Goal: Task Accomplishment & Management: Use online tool/utility

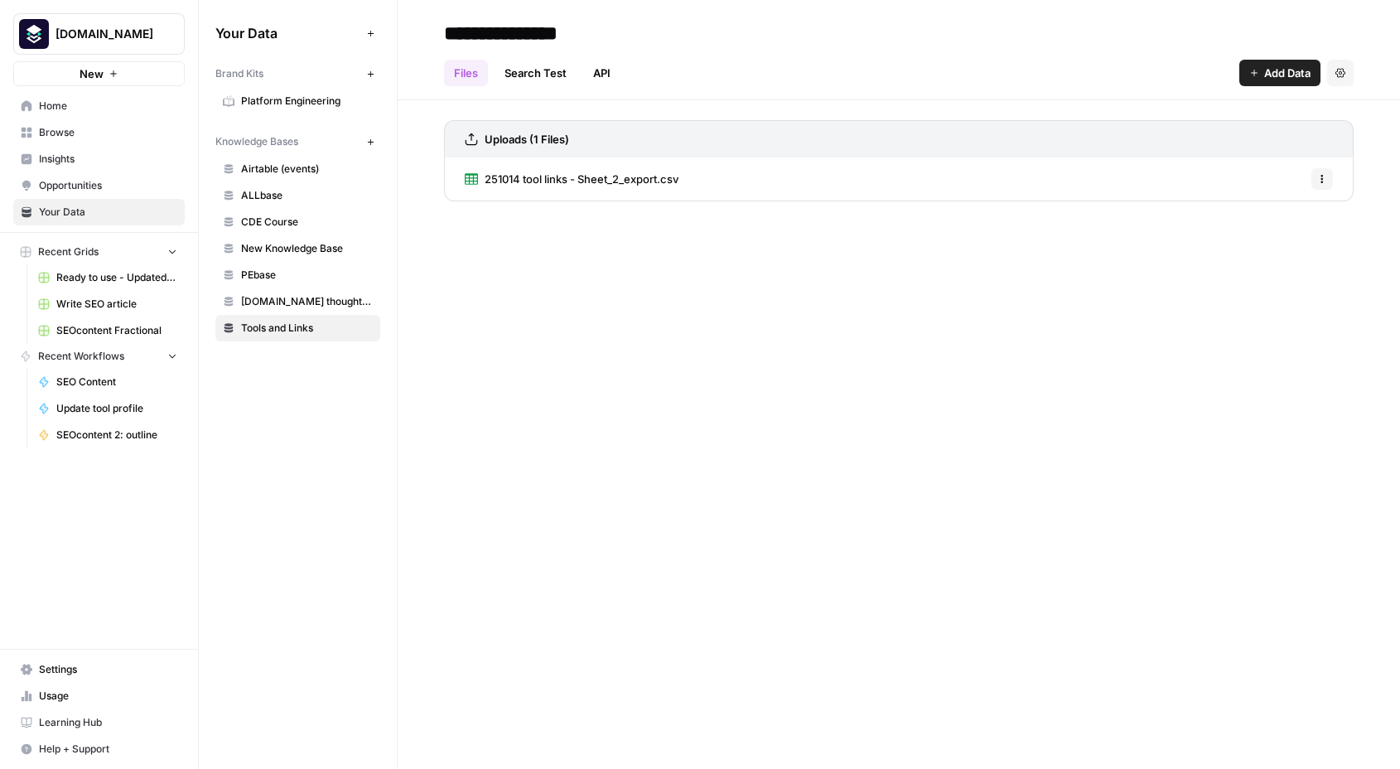
click at [570, 181] on span "251014 tool links - Sheet_2_export.csv" at bounding box center [582, 179] width 194 height 17
click at [564, 184] on span "251014 tool links - Sheet_2_export.csv" at bounding box center [582, 179] width 194 height 17
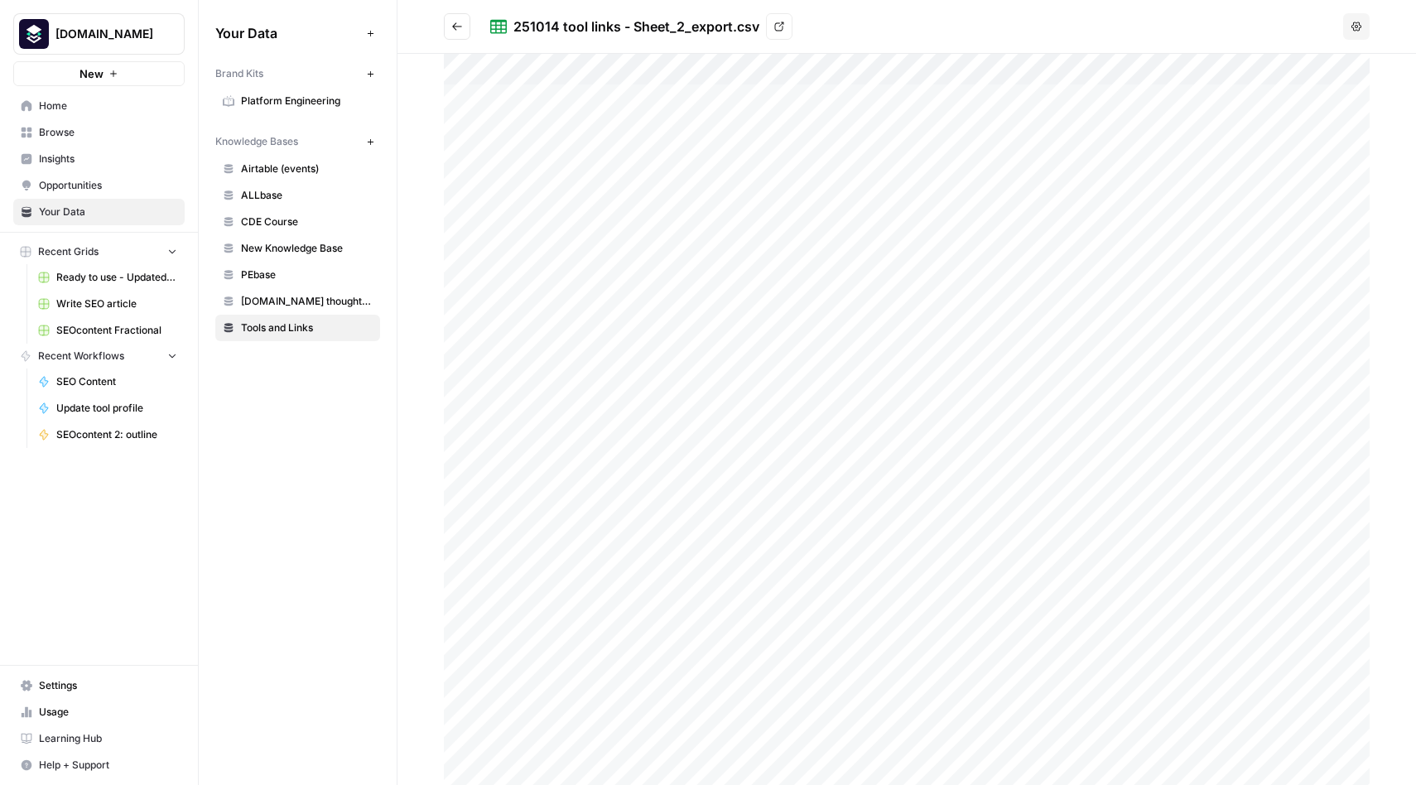
click at [1160, 22] on div "251014 tool links - Sheet_2_export.csv View" at bounding box center [913, 26] width 847 height 27
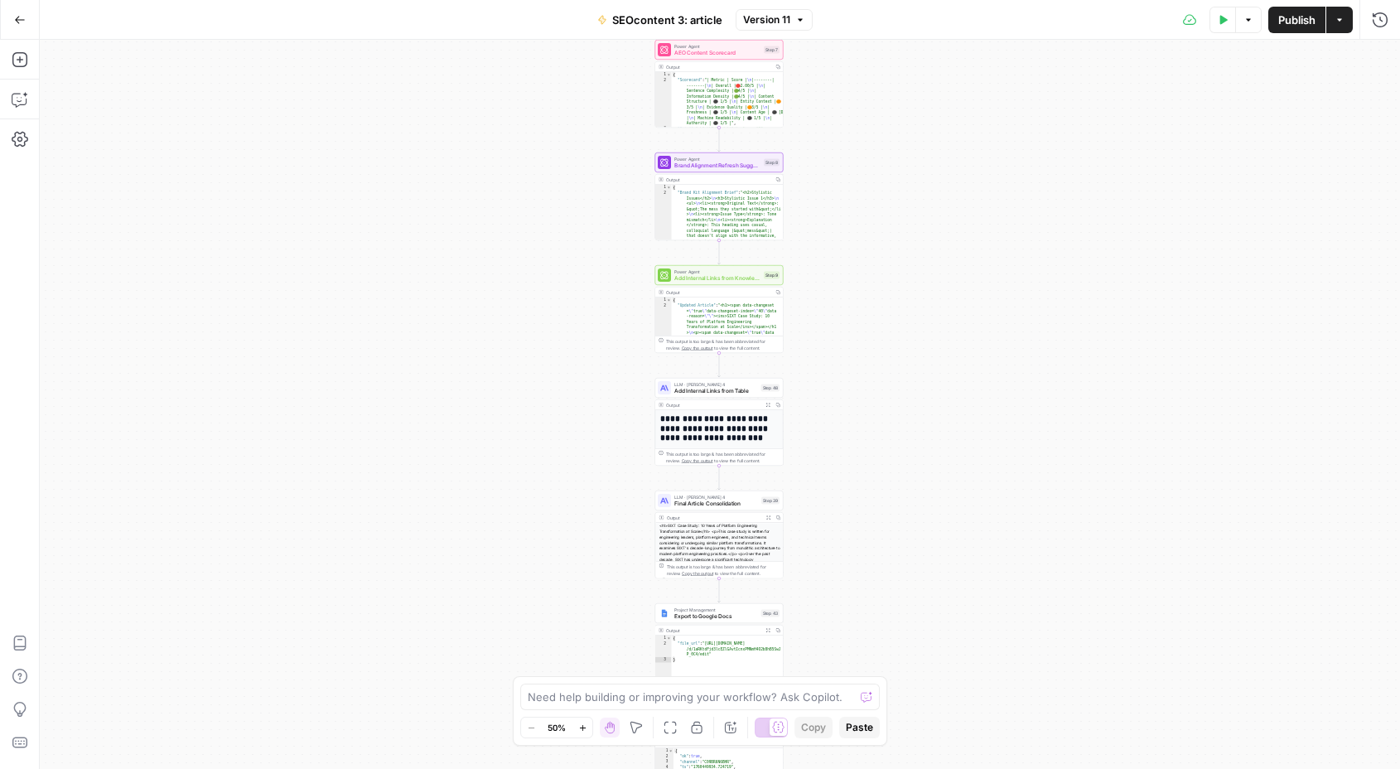
drag, startPoint x: 531, startPoint y: 370, endPoint x: 523, endPoint y: 191, distance: 179.9
click at [523, 191] on div "Workflow Input Settings Inputs Get Knowledge Base File Get Knowledge Base File …" at bounding box center [720, 404] width 1360 height 729
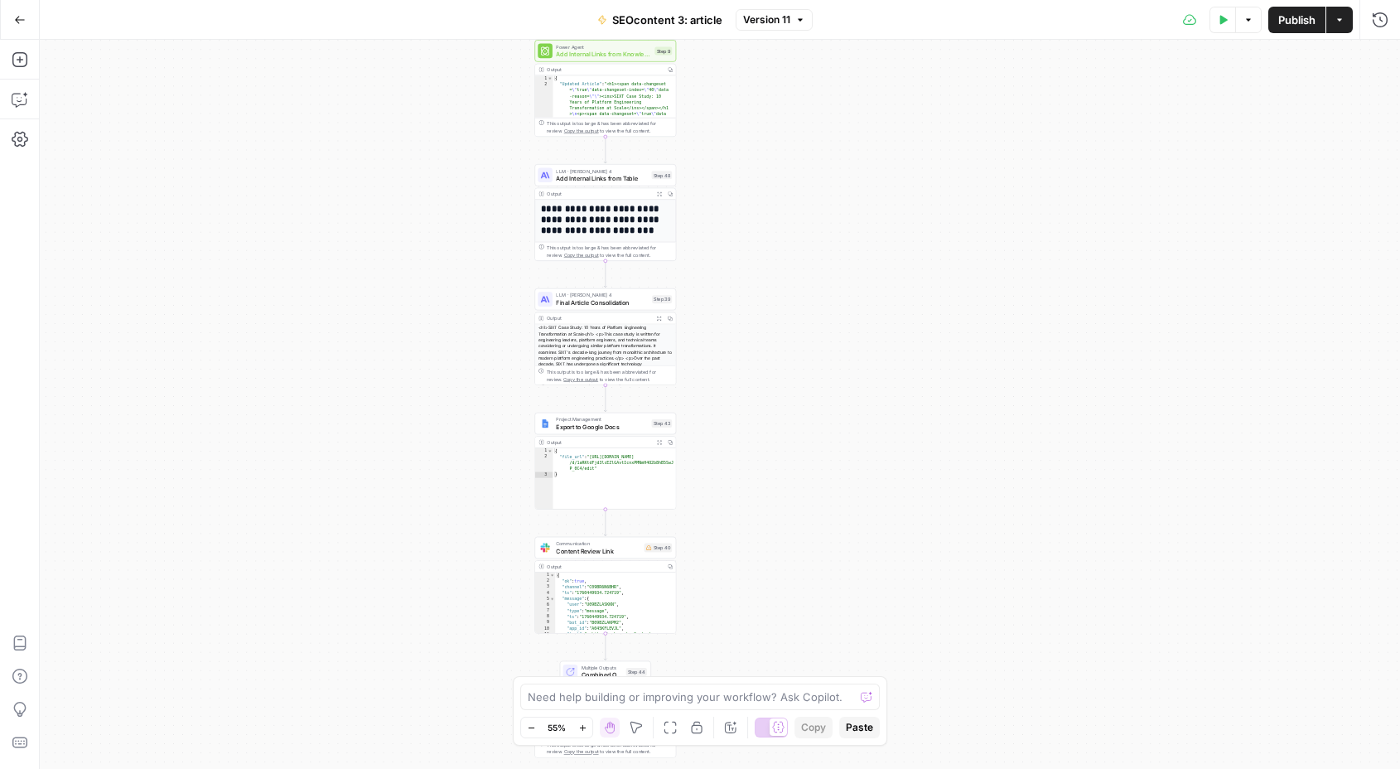
drag, startPoint x: 544, startPoint y: 357, endPoint x: 421, endPoint y: 188, distance: 209.2
click at [421, 186] on div "Workflow Input Settings Inputs Get Knowledge Base File Get Knowledge Base File …" at bounding box center [720, 404] width 1360 height 729
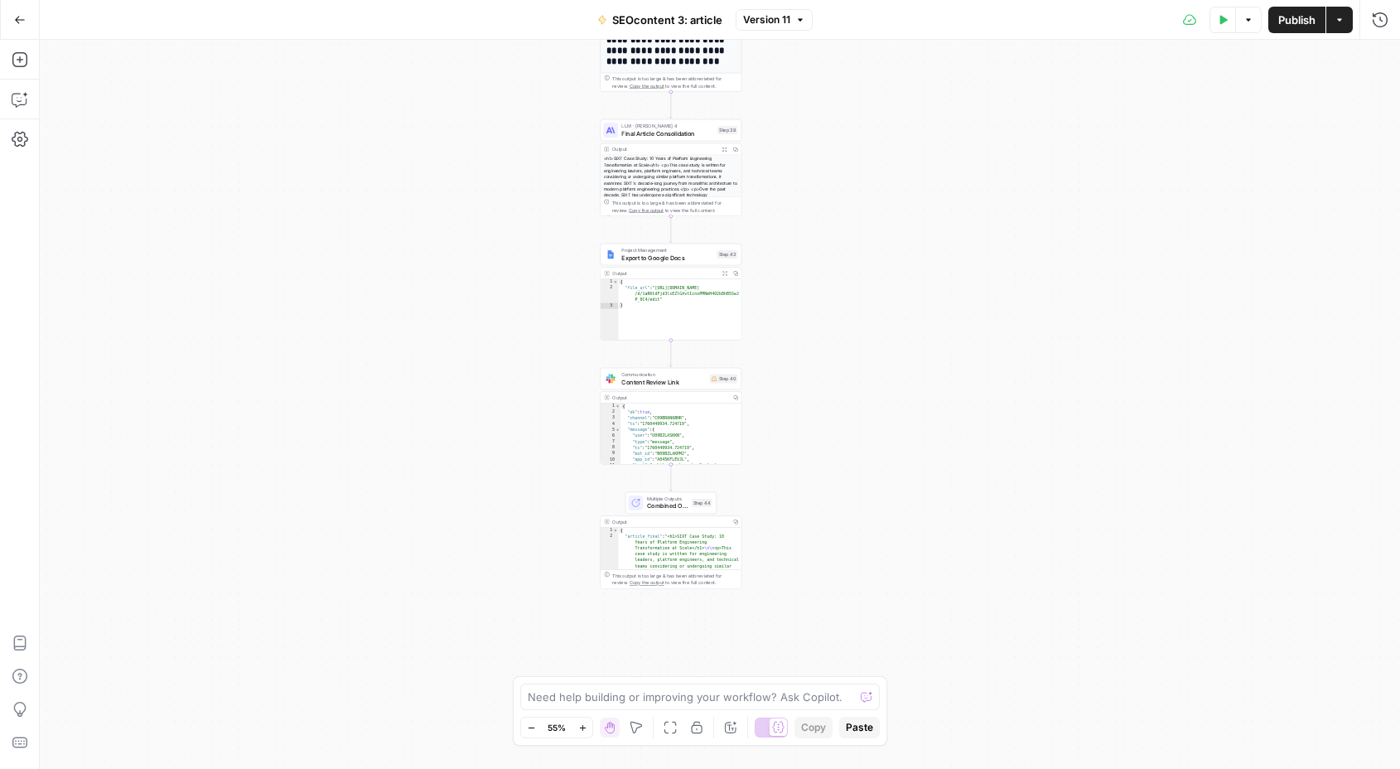
drag, startPoint x: 437, startPoint y: 370, endPoint x: 502, endPoint y: 201, distance: 181.2
click at [502, 201] on div "Workflow Input Settings Inputs Get Knowledge Base File Get Knowledge Base File …" at bounding box center [720, 404] width 1360 height 729
click at [22, 17] on icon "button" at bounding box center [20, 20] width 12 height 12
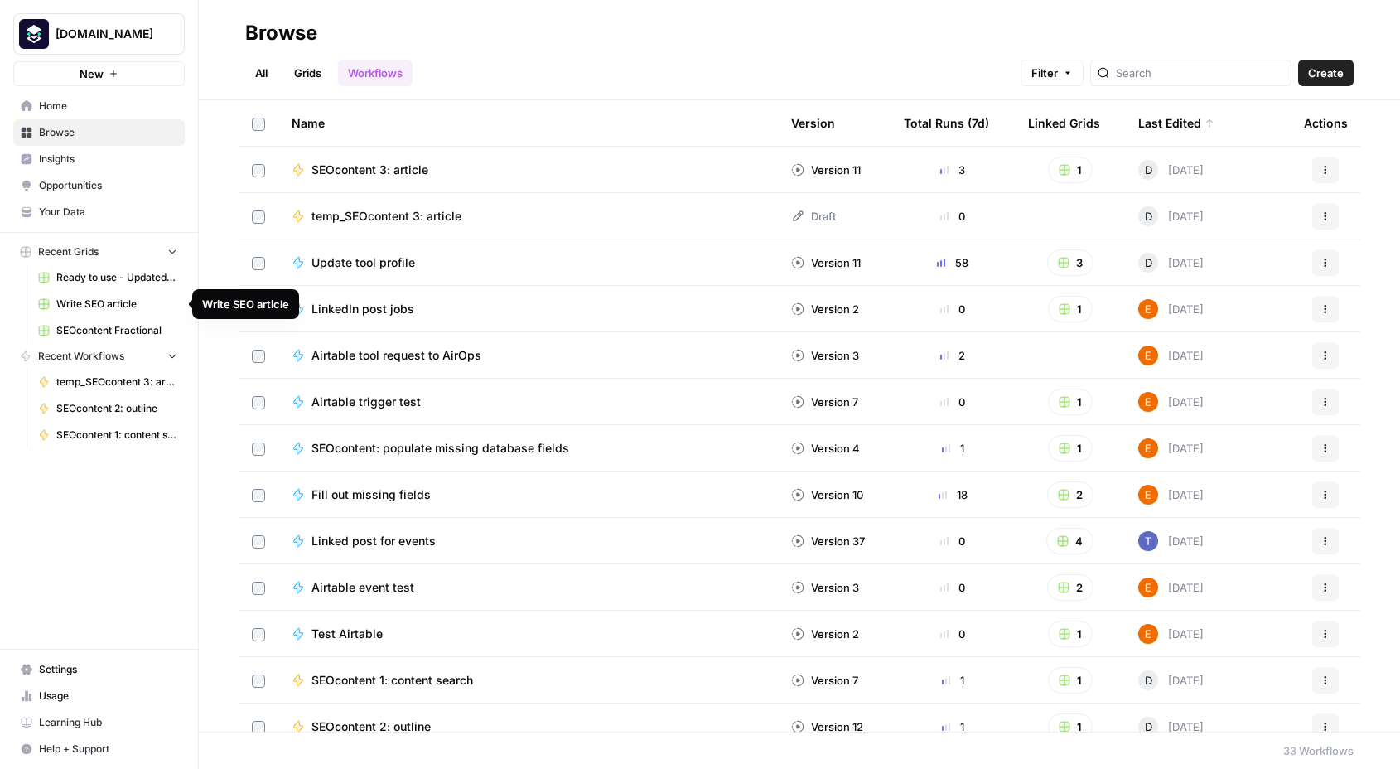
click at [57, 132] on span "Browse" at bounding box center [108, 132] width 138 height 15
click at [398, 174] on span "SEOcontent 3: article" at bounding box center [369, 170] width 117 height 17
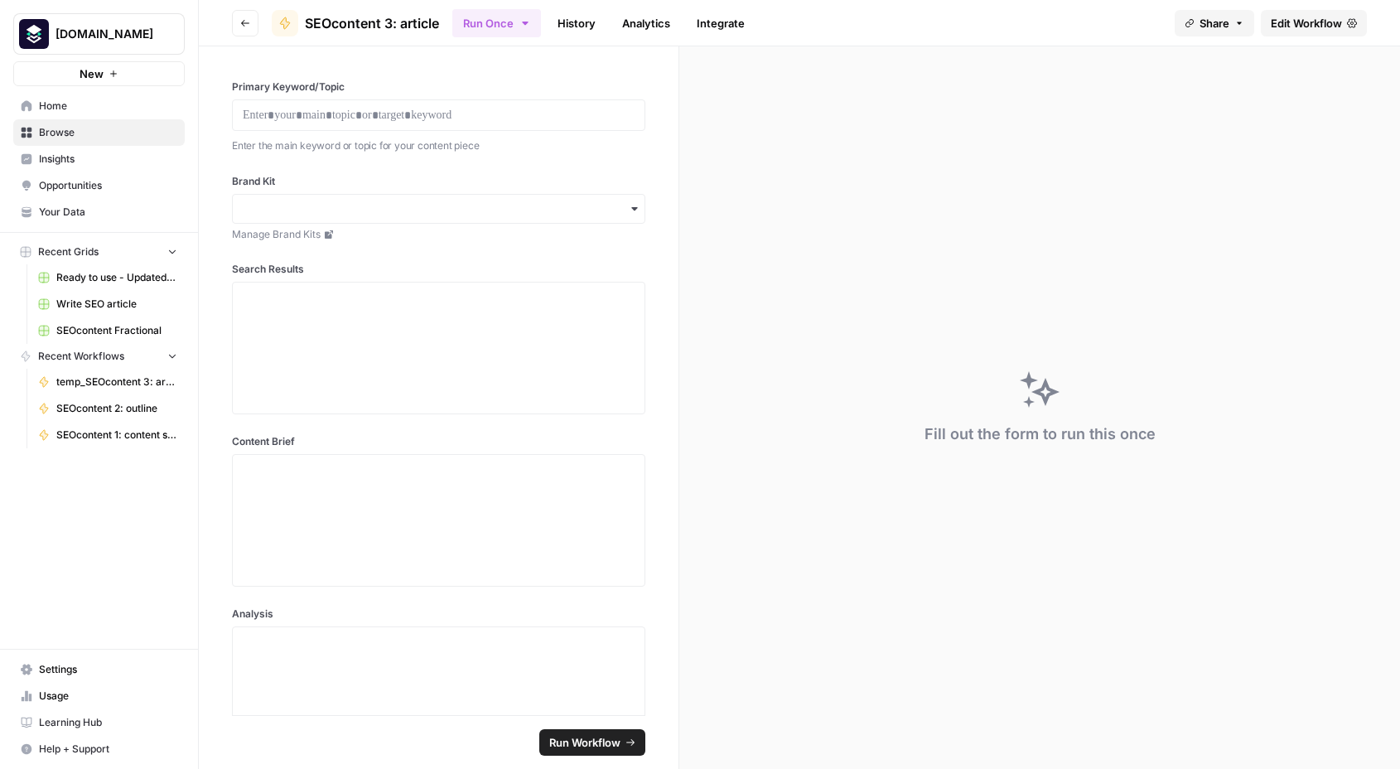
click at [1296, 22] on span "Edit Workflow" at bounding box center [1306, 23] width 71 height 17
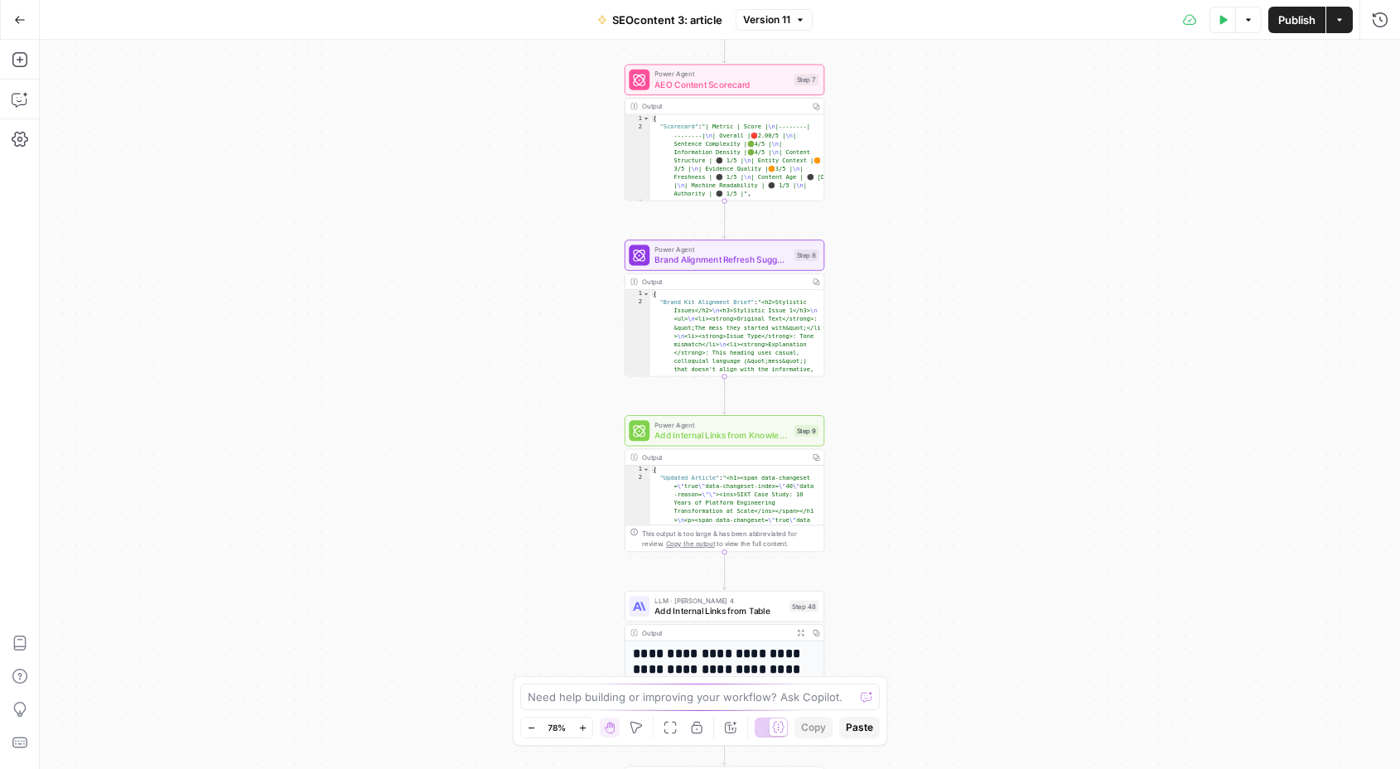
drag, startPoint x: 869, startPoint y: 293, endPoint x: 980, endPoint y: 293, distance: 111.0
click at [980, 293] on div "Workflow Input Settings Inputs Get Knowledge Base File Get Knowledge Base File …" at bounding box center [720, 404] width 1360 height 729
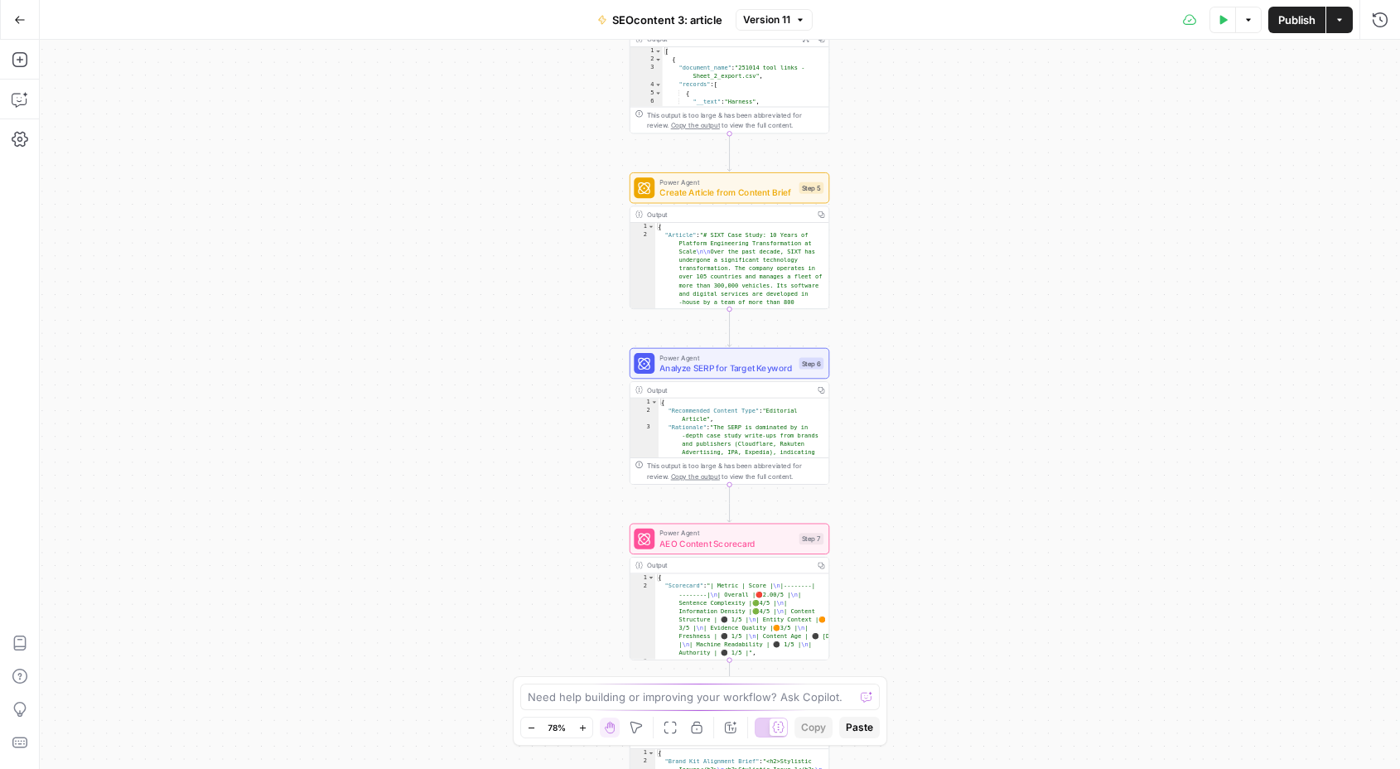
drag, startPoint x: 980, startPoint y: 293, endPoint x: 972, endPoint y: 736, distance: 442.4
click at [972, 736] on div "Workflow Input Settings Inputs Get Knowledge Base File Get Knowledge Base File …" at bounding box center [720, 404] width 1360 height 729
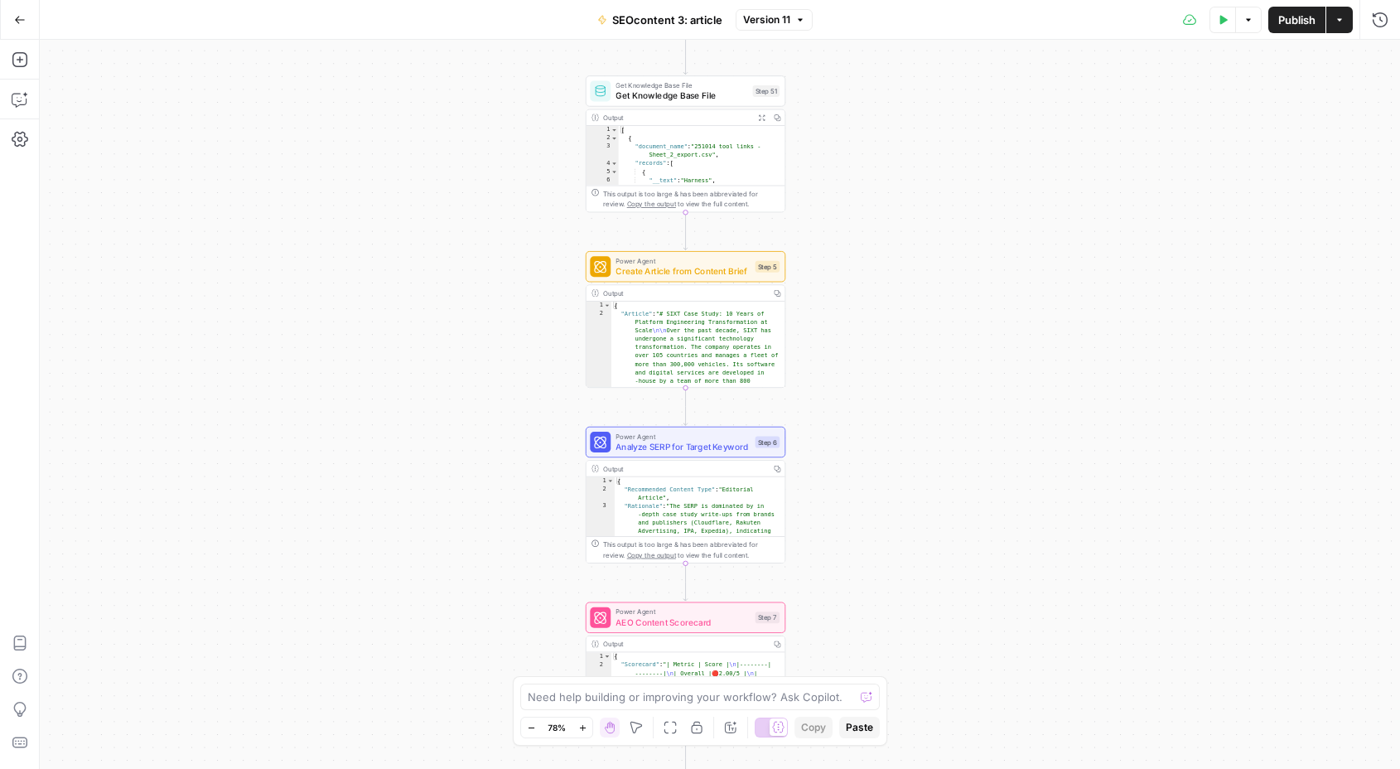
drag, startPoint x: 967, startPoint y: 240, endPoint x: 929, endPoint y: 330, distance: 97.7
click at [929, 329] on div "Workflow Input Settings Inputs Get Knowledge Base File Get Knowledge Base File …" at bounding box center [720, 404] width 1360 height 729
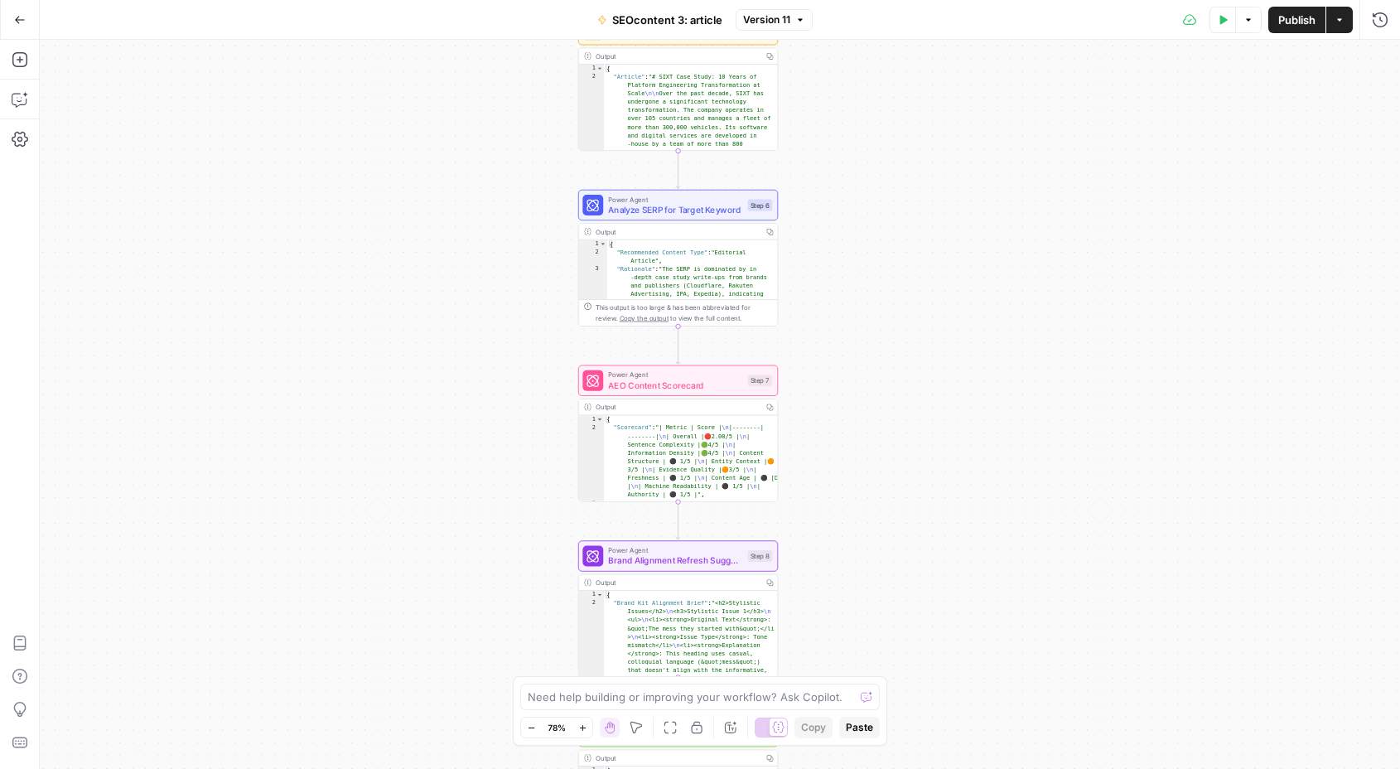
drag, startPoint x: 938, startPoint y: 475, endPoint x: 929, endPoint y: 236, distance: 239.5
click at [929, 236] on div "Workflow Input Settings Inputs Get Knowledge Base File Get Knowledge Base File …" at bounding box center [720, 404] width 1360 height 729
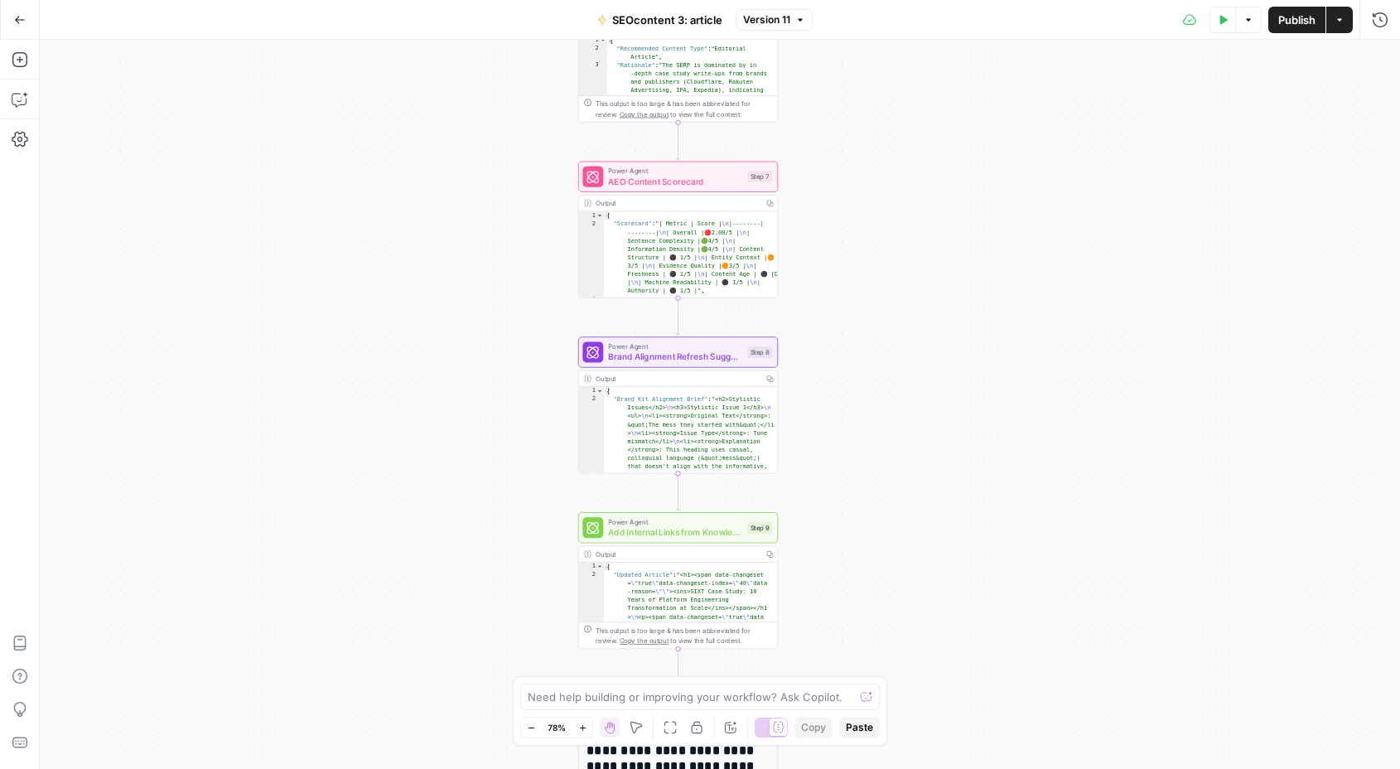
drag, startPoint x: 915, startPoint y: 345, endPoint x: 926, endPoint y: 55, distance: 290.9
click at [926, 55] on div "Workflow Input Settings Inputs Get Knowledge Base File Get Knowledge Base File …" at bounding box center [720, 404] width 1360 height 729
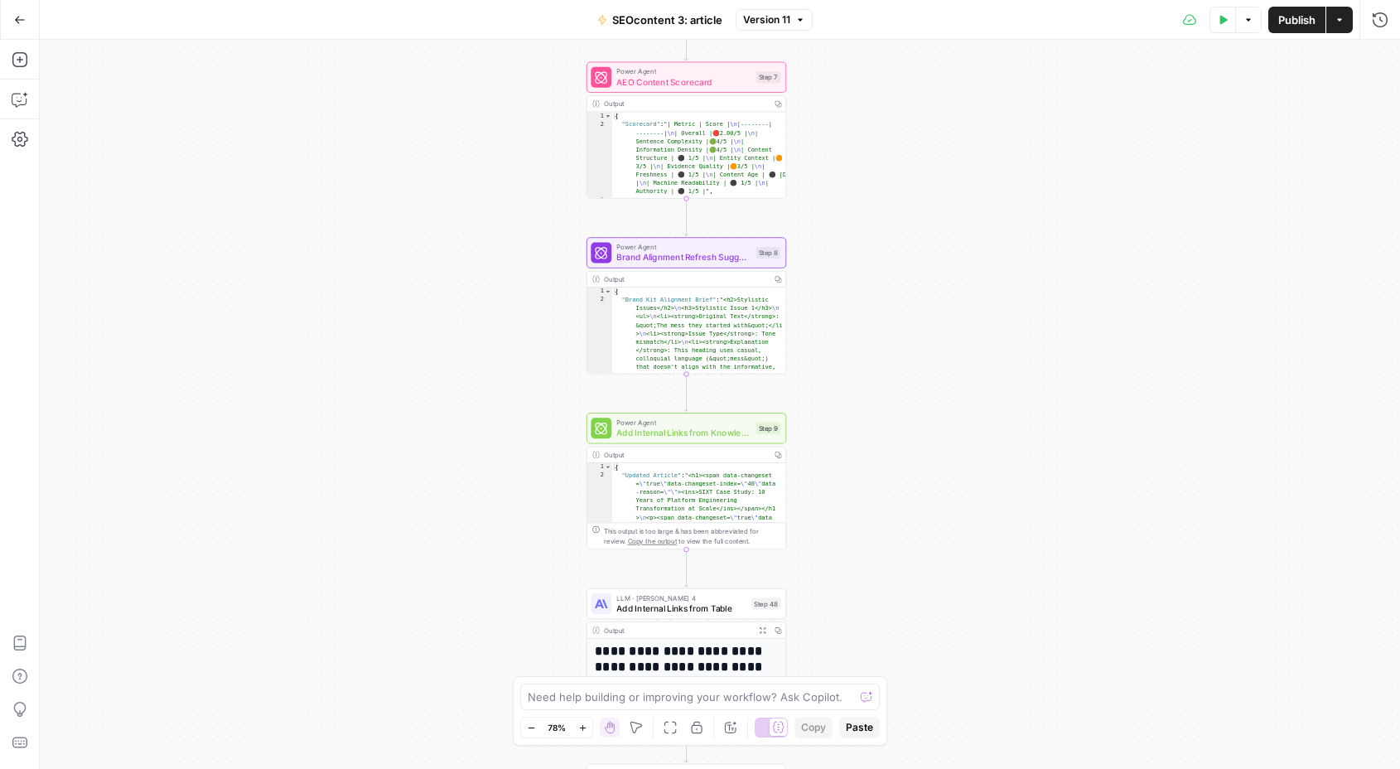
drag, startPoint x: 918, startPoint y: 307, endPoint x: 909, endPoint y: 427, distance: 119.6
click at [909, 427] on div "Workflow Input Settings Inputs Get Knowledge Base File Get Knowledge Base File …" at bounding box center [720, 404] width 1360 height 729
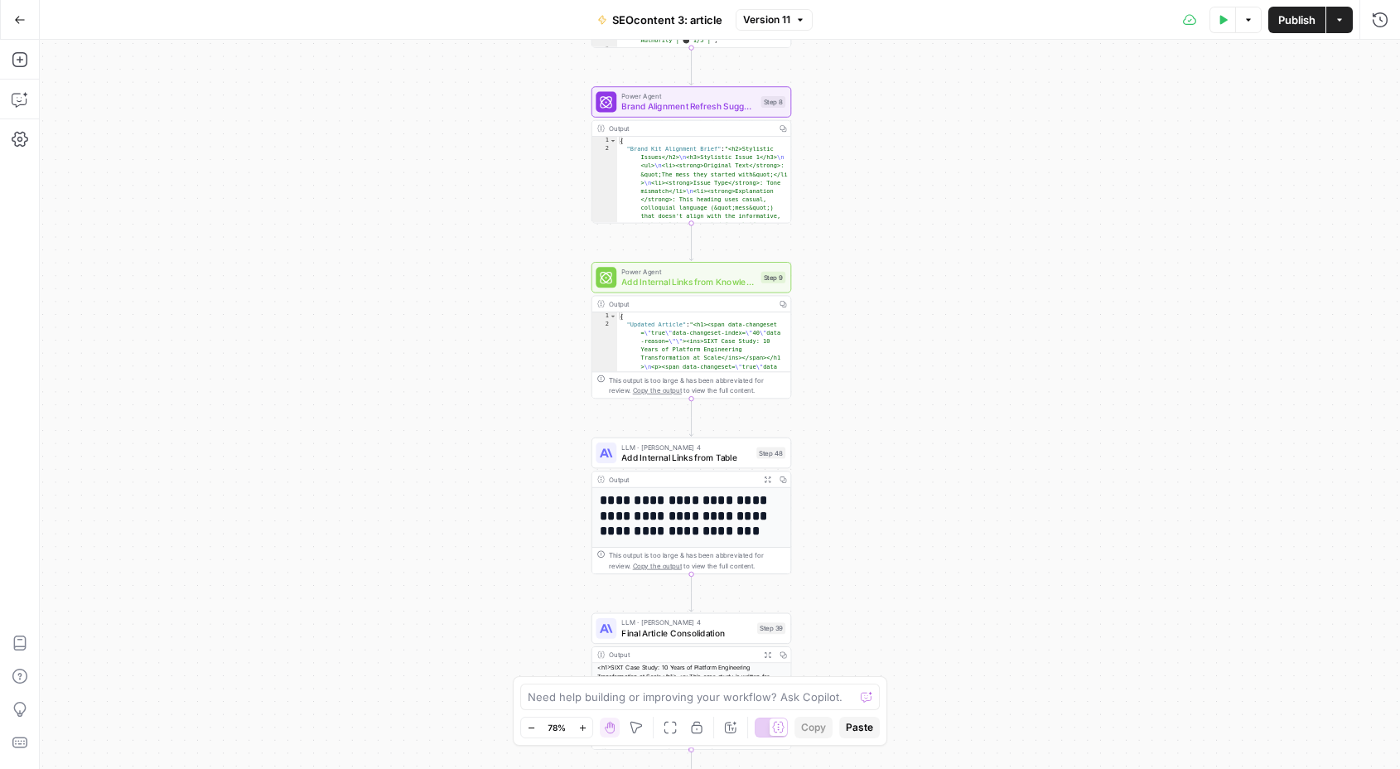
drag, startPoint x: 884, startPoint y: 412, endPoint x: 895, endPoint y: 128, distance: 283.5
click at [895, 128] on div "Workflow Input Settings Inputs Get Knowledge Base File Get Knowledge Base File …" at bounding box center [720, 404] width 1360 height 729
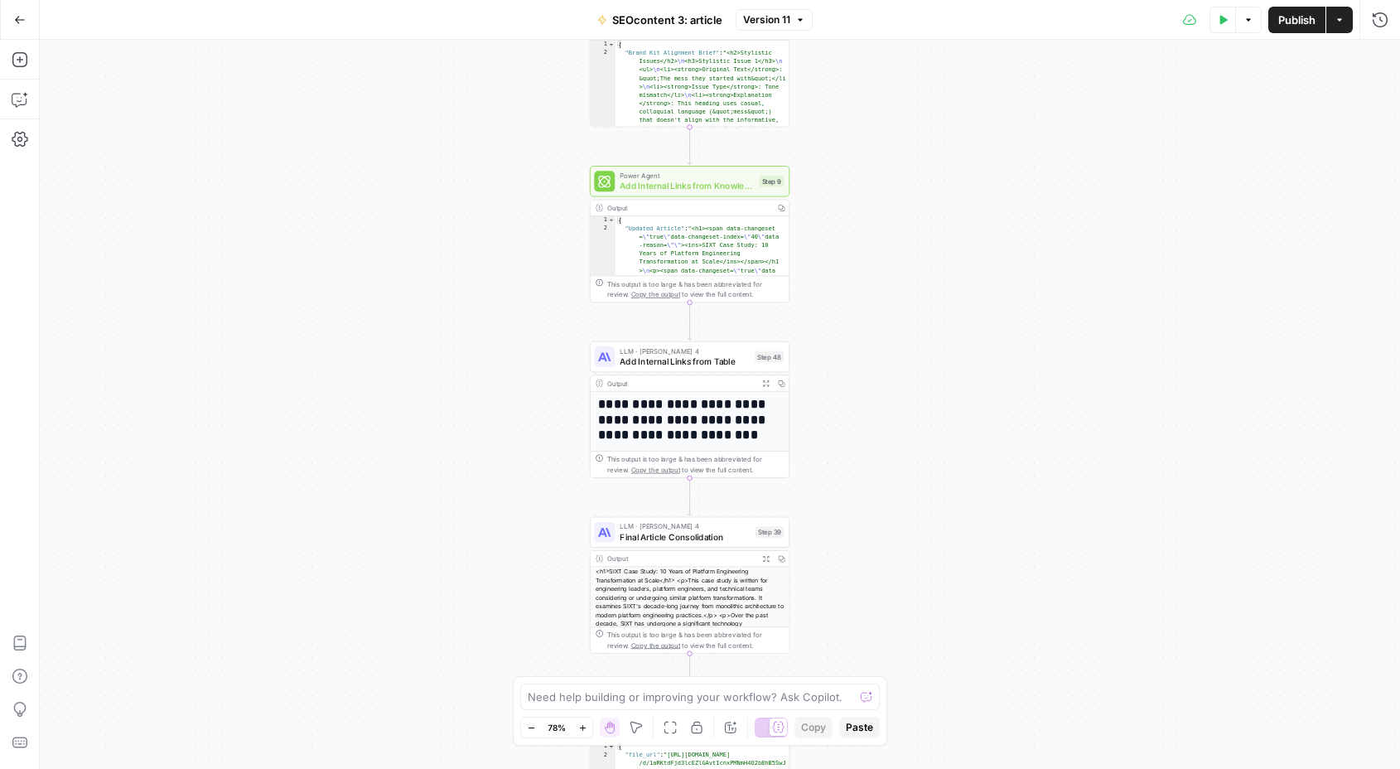
drag, startPoint x: 894, startPoint y: 309, endPoint x: 892, endPoint y: 213, distance: 96.1
click at [892, 213] on div "Workflow Input Settings Inputs Get Knowledge Base File Get Knowledge Base File …" at bounding box center [720, 404] width 1360 height 729
click at [665, 183] on span "Add Internal Links from Knowledge Base" at bounding box center [687, 184] width 134 height 13
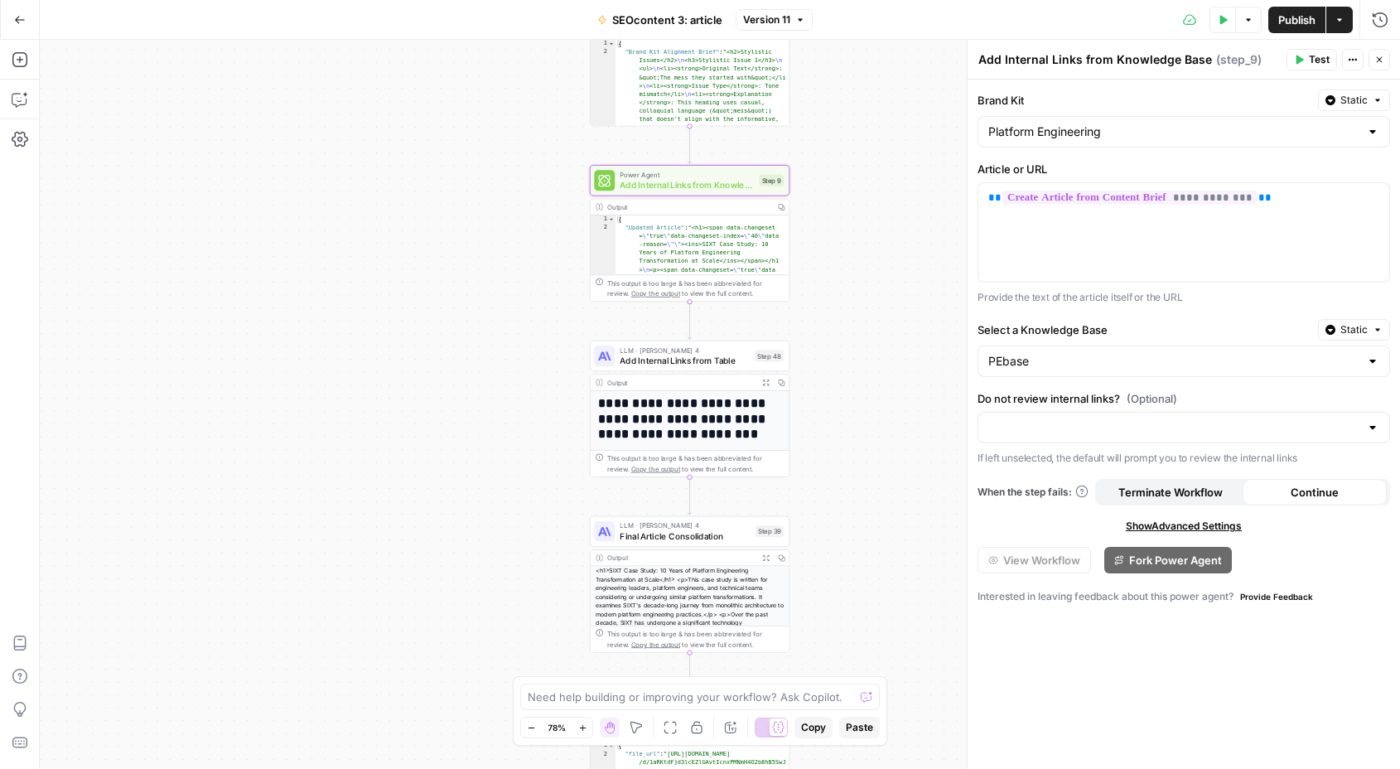
click at [532, 296] on div "Workflow Input Settings Inputs Get Knowledge Base File Get Knowledge Base File …" at bounding box center [720, 404] width 1360 height 729
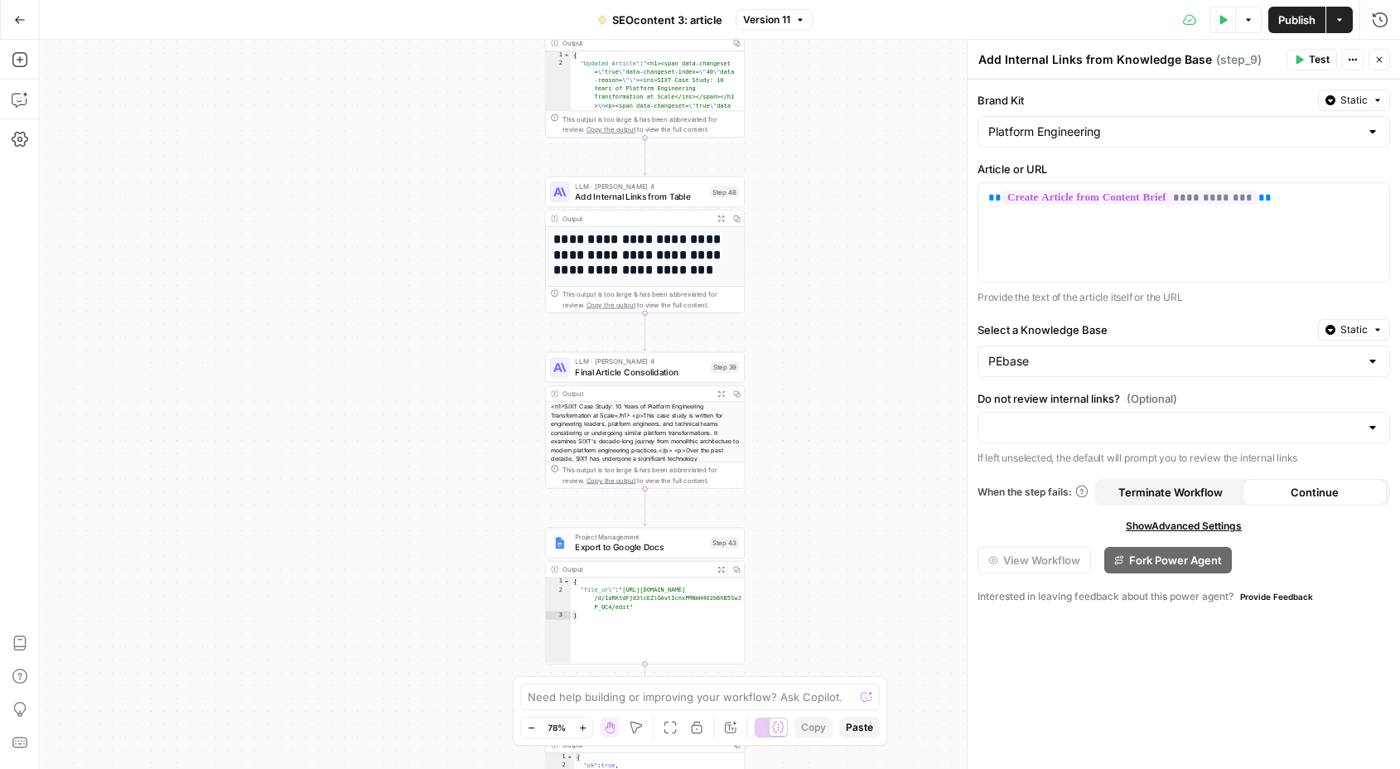
drag, startPoint x: 517, startPoint y: 383, endPoint x: 471, endPoint y: 220, distance: 168.6
click at [471, 219] on div "Workflow Input Settings Inputs Get Knowledge Base File Get Knowledge Base File …" at bounding box center [720, 404] width 1360 height 729
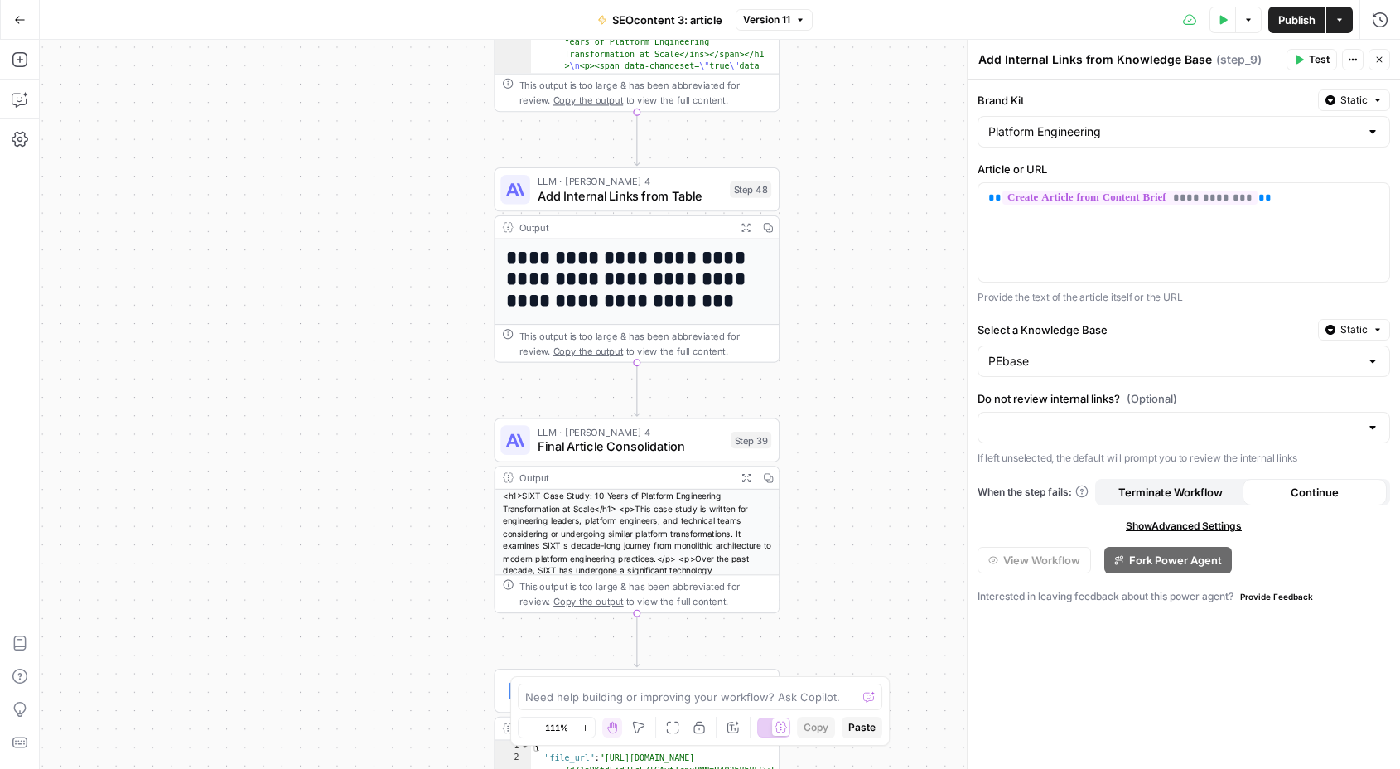
drag, startPoint x: 502, startPoint y: 216, endPoint x: 431, endPoint y: 219, distance: 71.3
click at [431, 219] on div "Workflow Input Settings Inputs Get Knowledge Base File Get Knowledge Base File …" at bounding box center [720, 404] width 1360 height 729
click at [614, 197] on span "Add Internal Links from Table" at bounding box center [630, 195] width 185 height 18
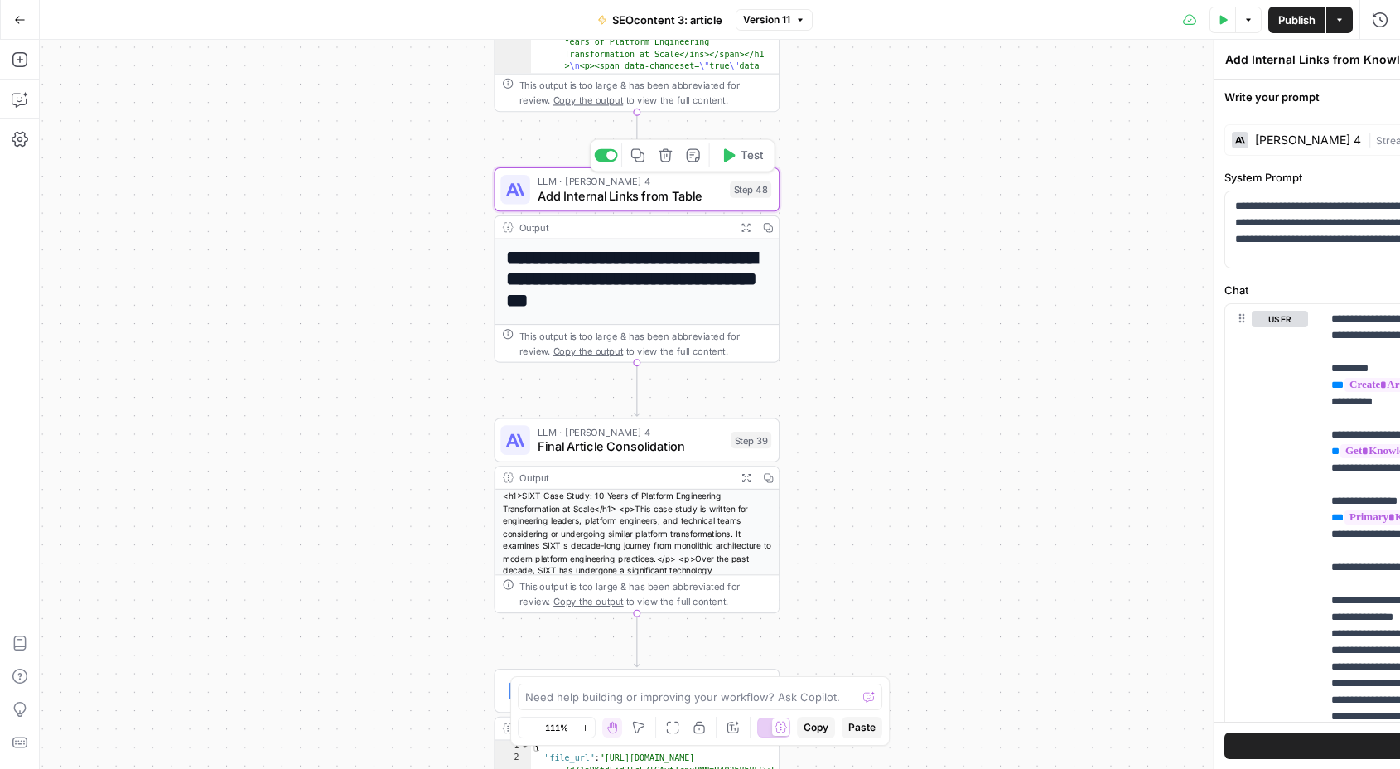
type textarea "Add Internal Links from Table"
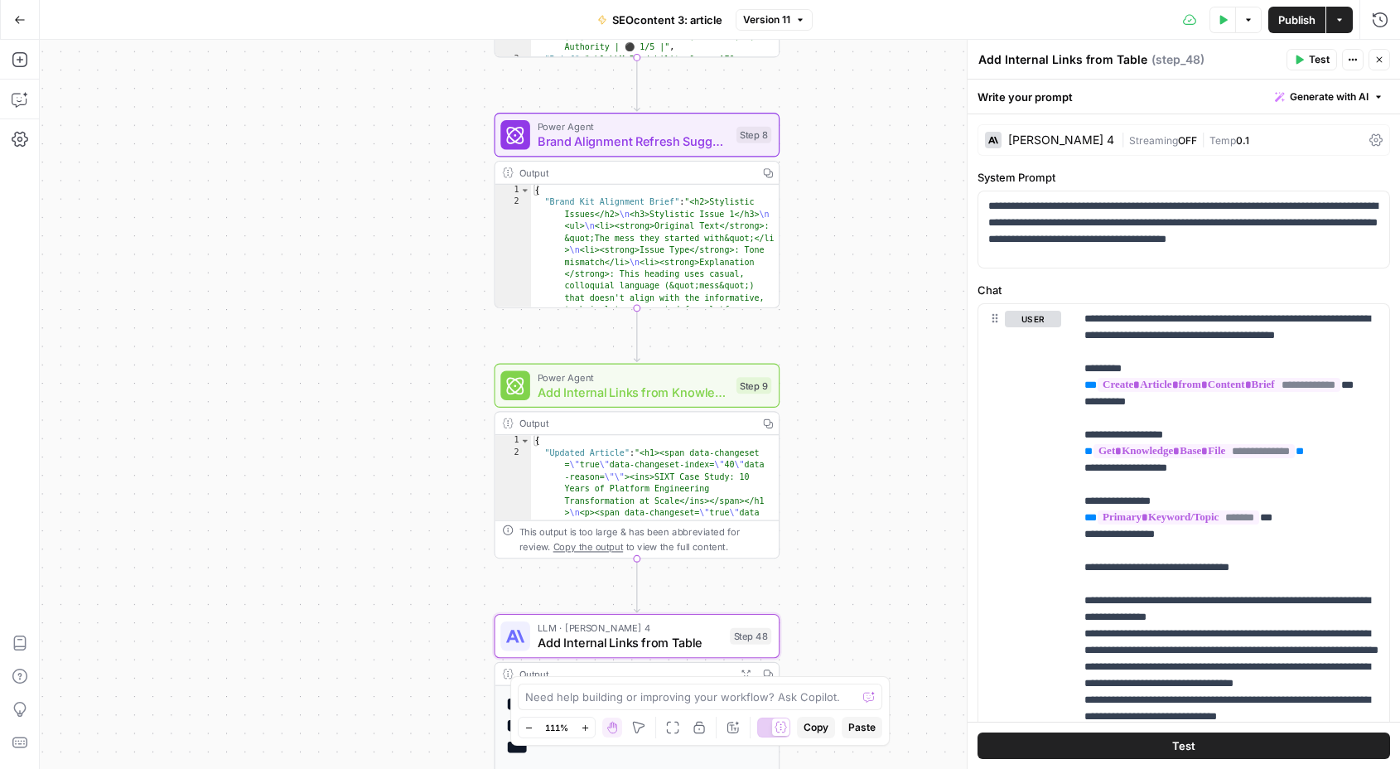
drag, startPoint x: 311, startPoint y: 179, endPoint x: 311, endPoint y: 642, distance: 463.0
click at [311, 642] on div "Workflow Input Settings Inputs Get Knowledge Base File Get Knowledge Base File …" at bounding box center [720, 404] width 1360 height 729
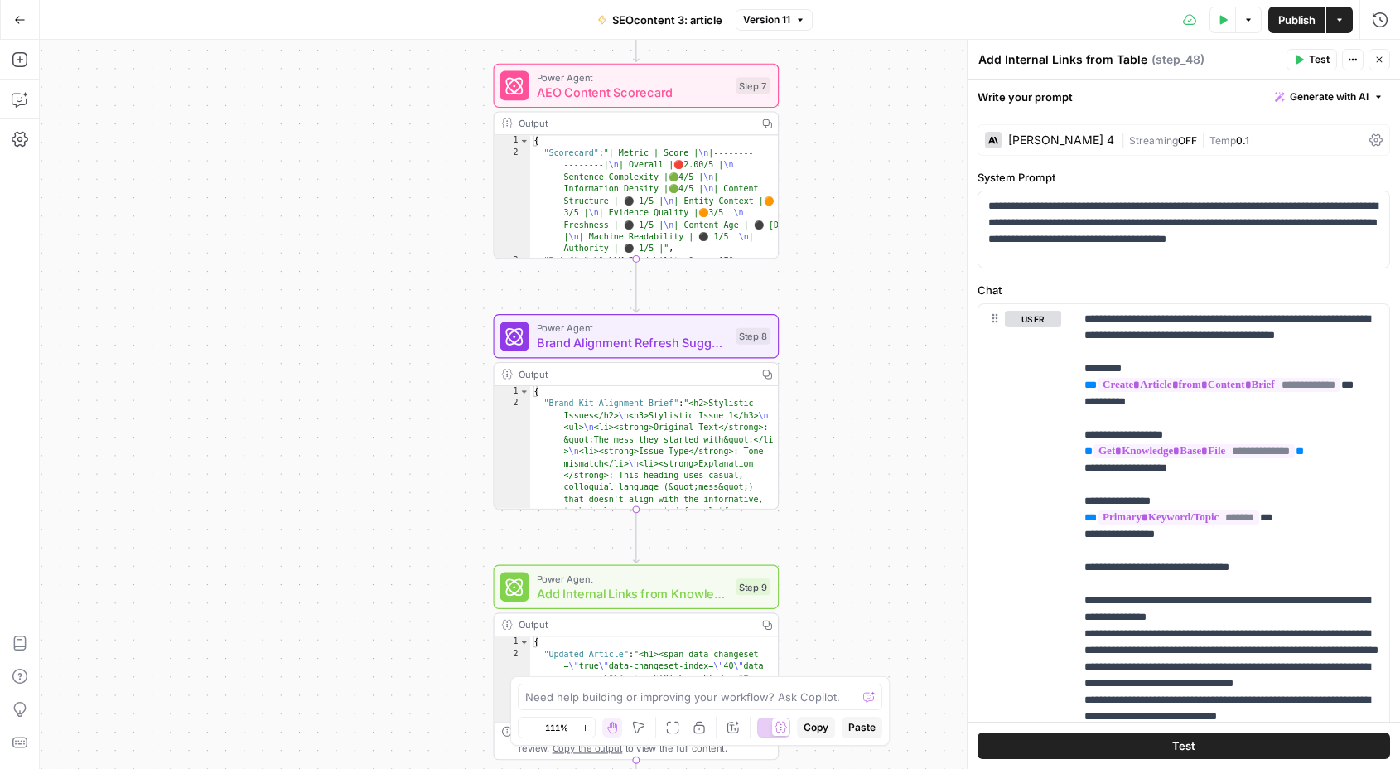
drag, startPoint x: 360, startPoint y: 329, endPoint x: 360, endPoint y: 646, distance: 317.2
click at [360, 646] on div "Workflow Input Settings Inputs Get Knowledge Base File Get Knowledge Base File …" at bounding box center [720, 404] width 1360 height 729
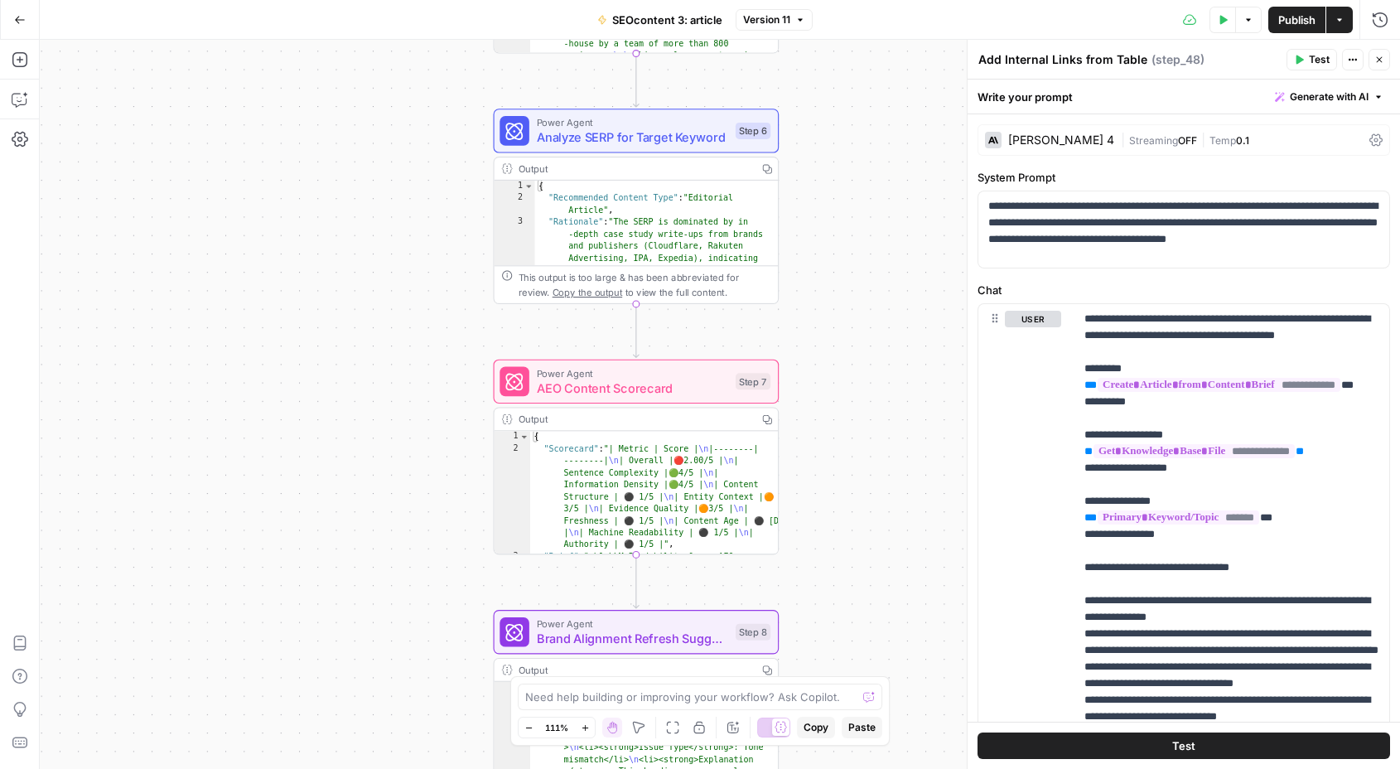
drag, startPoint x: 384, startPoint y: 420, endPoint x: 384, endPoint y: 648, distance: 227.8
click at [384, 648] on div "Workflow Input Settings Inputs Get Knowledge Base File Get Knowledge Base File …" at bounding box center [720, 404] width 1360 height 729
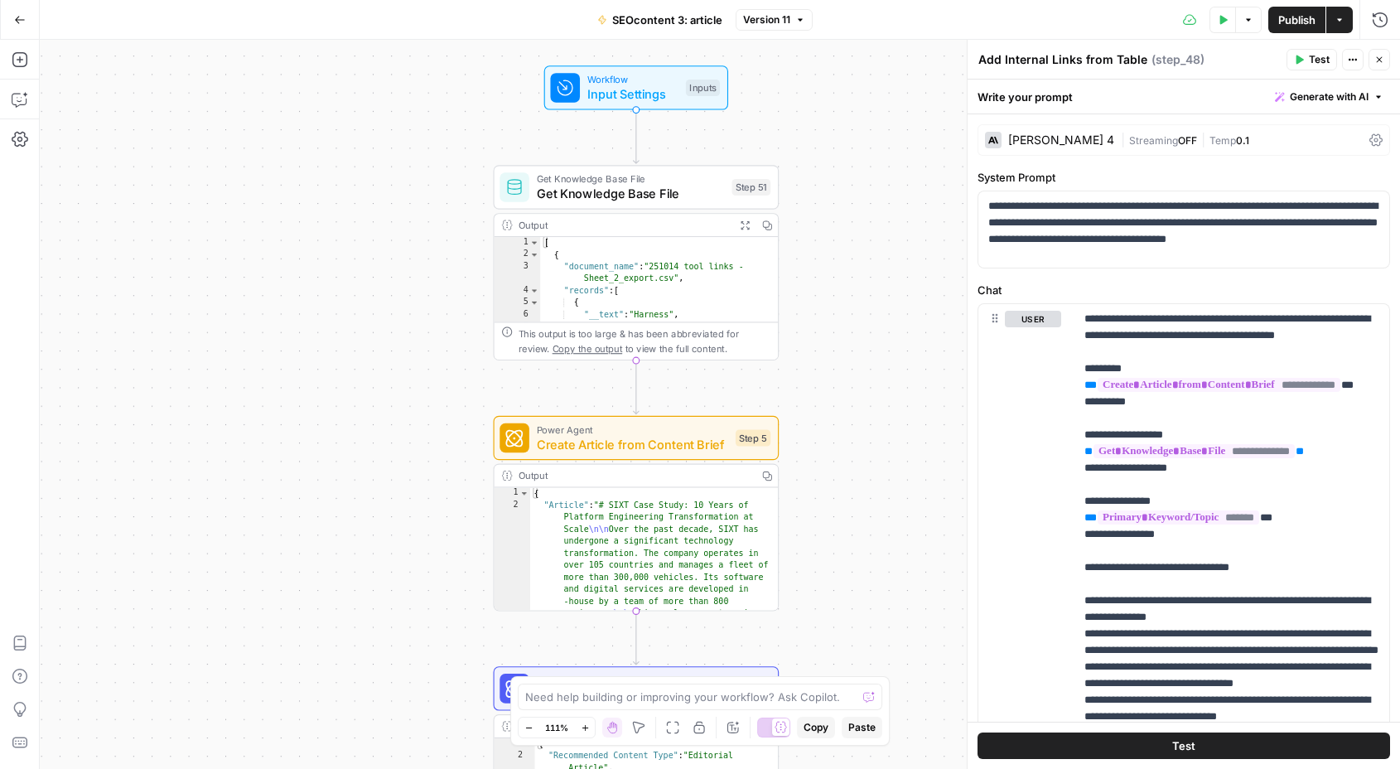
drag, startPoint x: 423, startPoint y: 295, endPoint x: 423, endPoint y: 610, distance: 314.8
click at [423, 610] on div "Workflow Input Settings Inputs Get Knowledge Base File Get Knowledge Base File …" at bounding box center [720, 404] width 1360 height 729
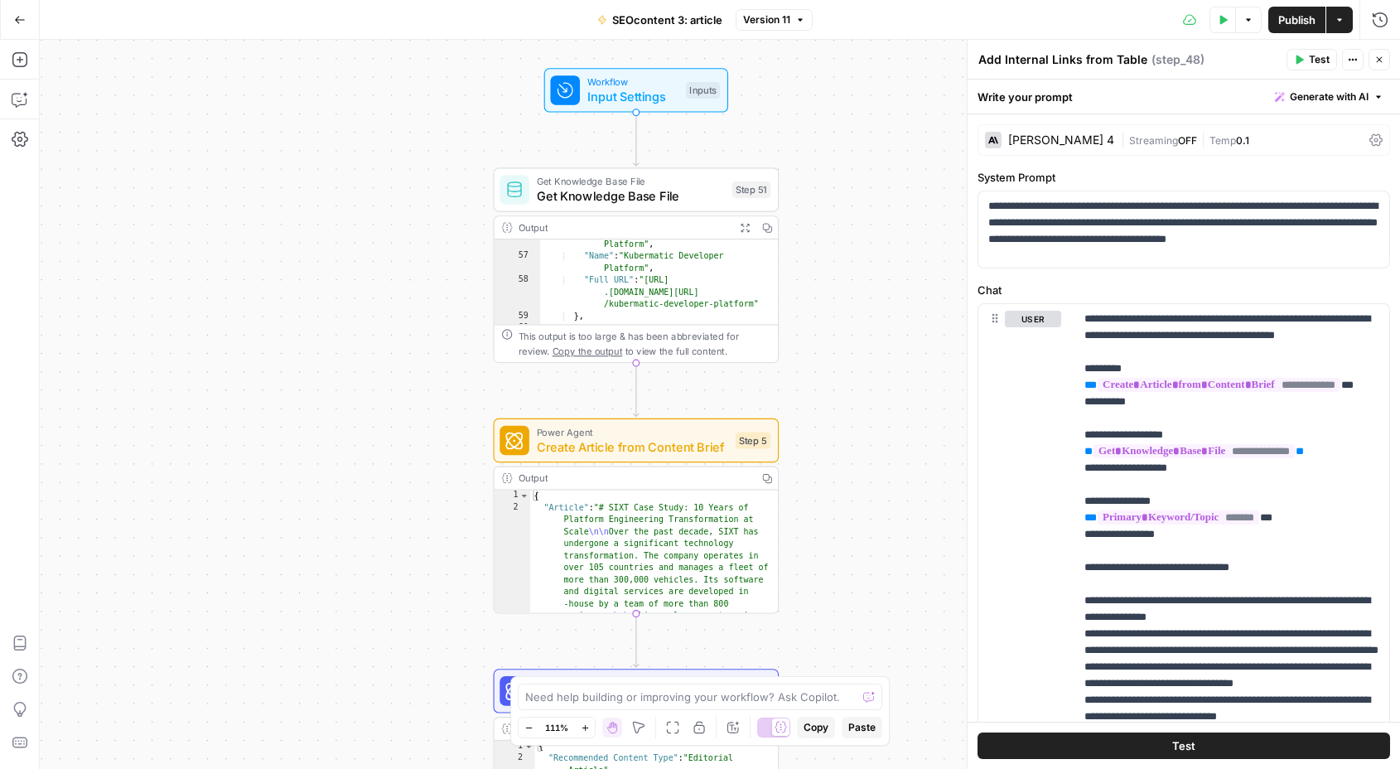
scroll to position [891, 0]
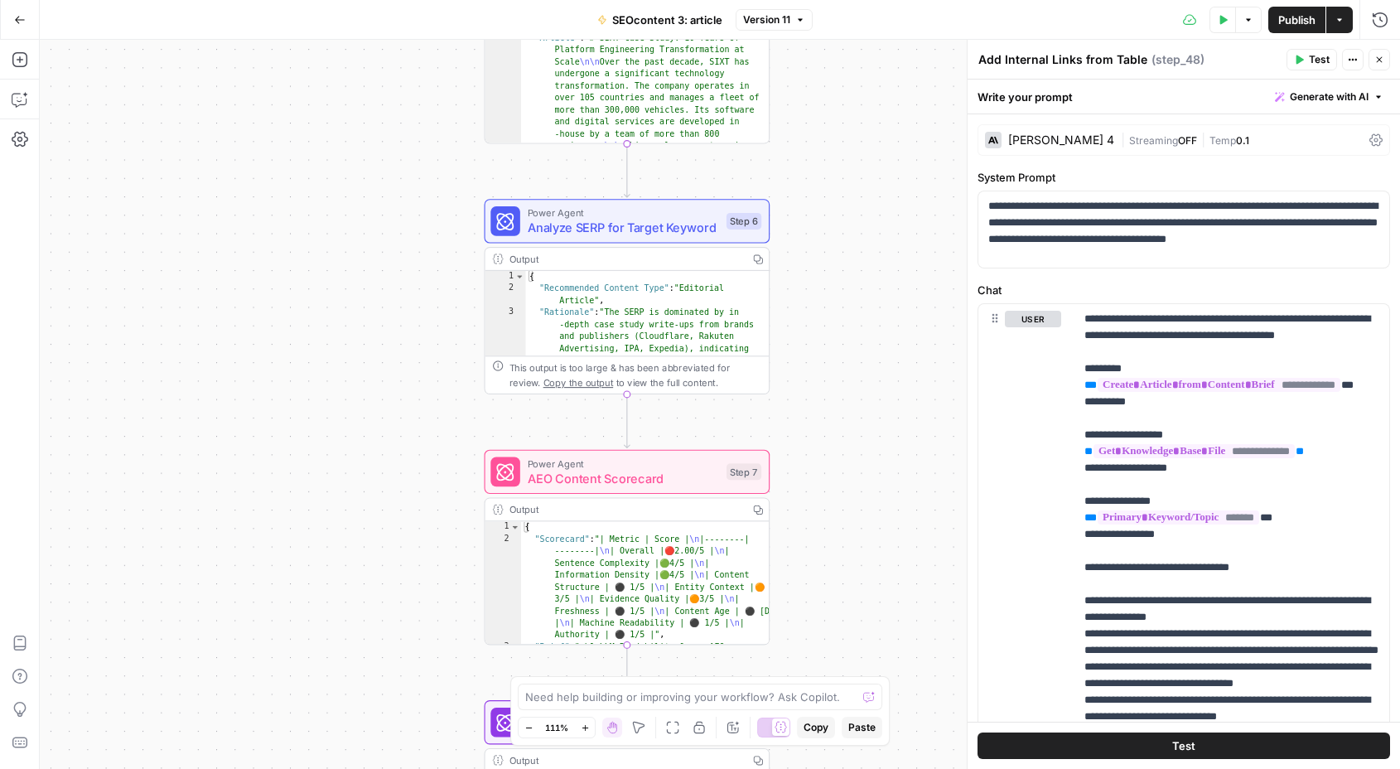
drag, startPoint x: 399, startPoint y: 418, endPoint x: 390, endPoint y: -60, distance: 478.8
click at [390, 0] on html "[DOMAIN_NAME] New Home Browse Insights Opportunities Your Data Recent Grids Rea…" at bounding box center [700, 384] width 1400 height 769
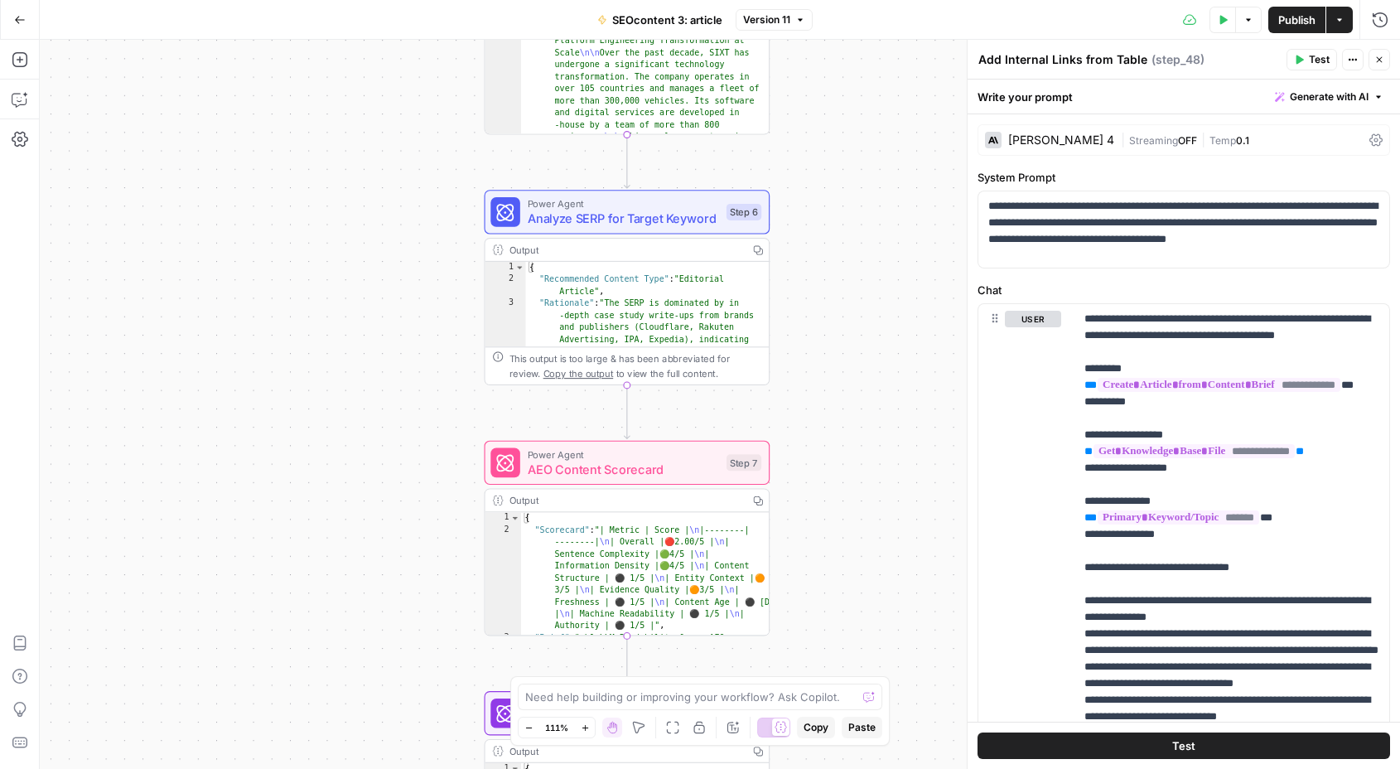
drag, startPoint x: 379, startPoint y: 301, endPoint x: 379, endPoint y: 28, distance: 273.3
click at [379, 28] on div "Go Back SEOcontent 3: article Version 11 Test Data Options Publish Actions Run …" at bounding box center [700, 384] width 1400 height 769
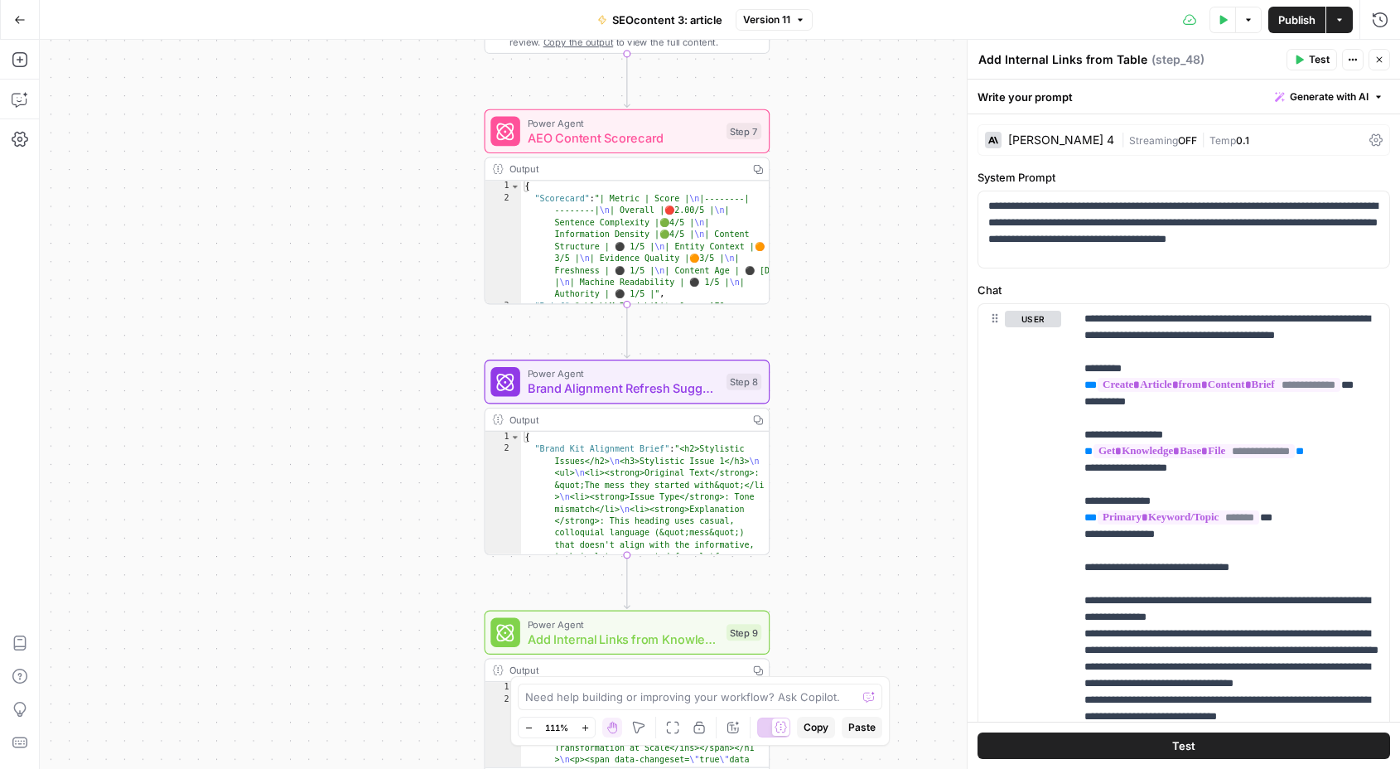
drag, startPoint x: 368, startPoint y: 403, endPoint x: 368, endPoint y: 100, distance: 302.3
click at [368, 100] on div "Workflow Input Settings Inputs Get Knowledge Base File Get Knowledge Base File …" at bounding box center [720, 404] width 1360 height 729
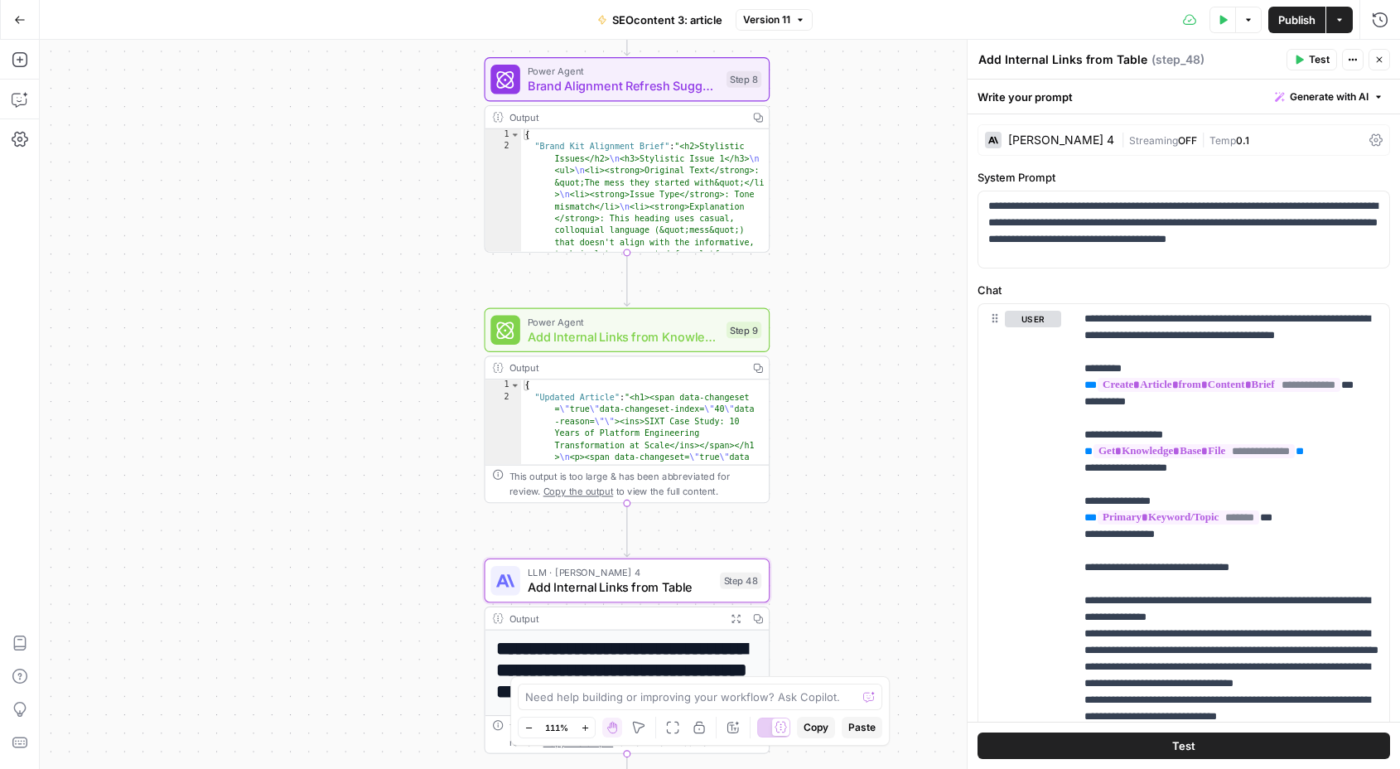
drag, startPoint x: 368, startPoint y: 431, endPoint x: 368, endPoint y: 246, distance: 184.7
click at [368, 246] on div "Workflow Input Settings Inputs Get Knowledge Base File Get Knowledge Base File …" at bounding box center [720, 404] width 1360 height 729
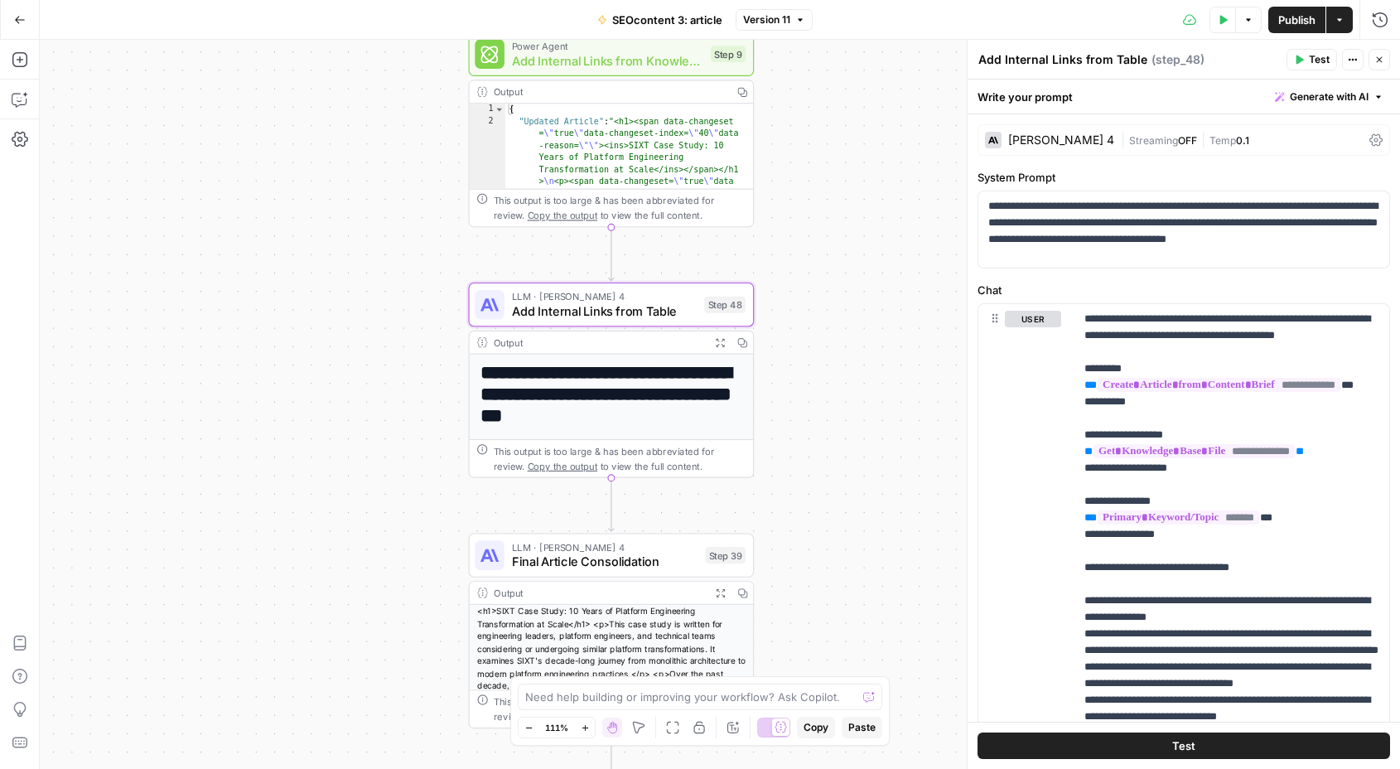
drag, startPoint x: 404, startPoint y: 473, endPoint x: 385, endPoint y: 369, distance: 106.1
click at [385, 369] on div "Workflow Input Settings Inputs Get Knowledge Base File Get Knowledge Base File …" at bounding box center [720, 404] width 1360 height 729
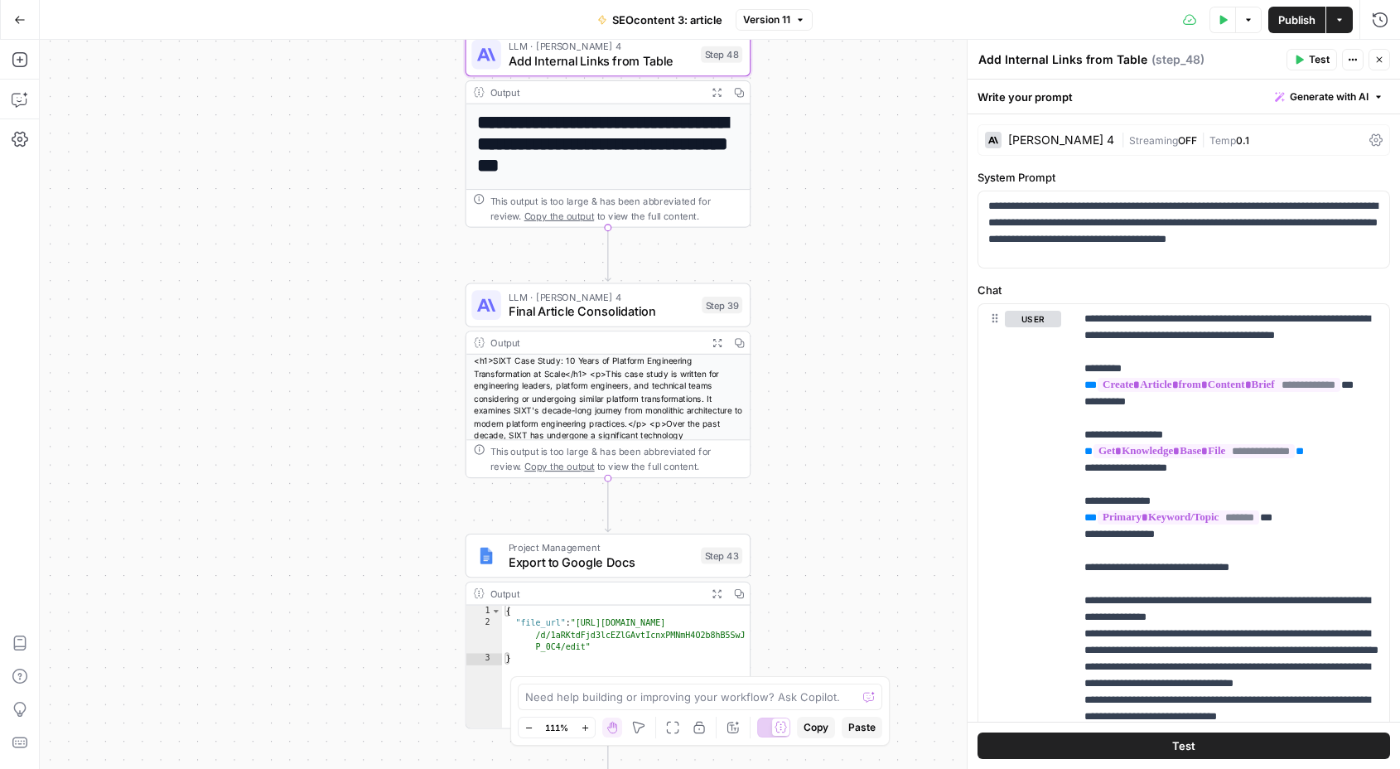
drag, startPoint x: 406, startPoint y: 506, endPoint x: 406, endPoint y: 269, distance: 236.9
click at [406, 269] on div "Workflow Input Settings Inputs Get Knowledge Base File Get Knowledge Base File …" at bounding box center [720, 404] width 1360 height 729
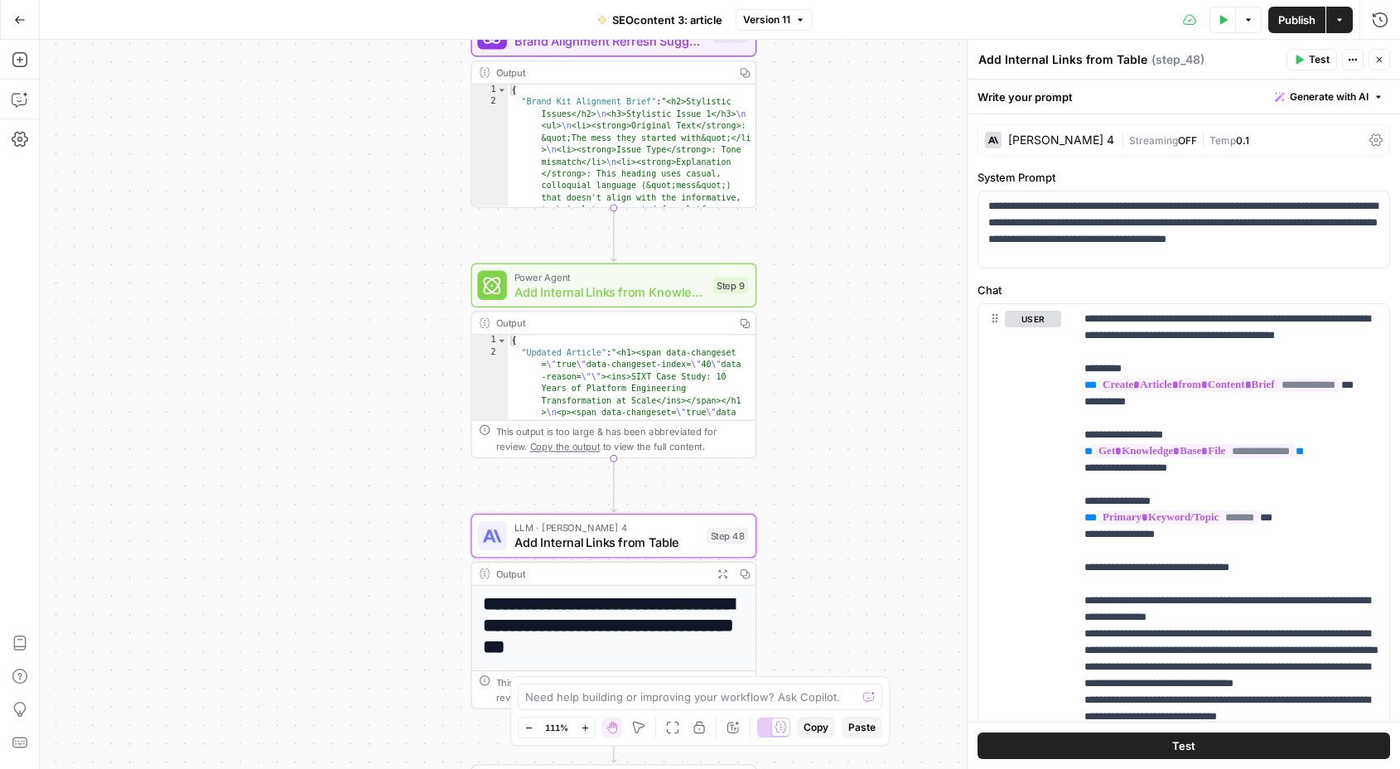
drag, startPoint x: 390, startPoint y: 155, endPoint x: 397, endPoint y: 639, distance: 483.8
click at [397, 639] on div "Workflow Input Settings Inputs Get Knowledge Base File Get Knowledge Base File …" at bounding box center [720, 404] width 1360 height 729
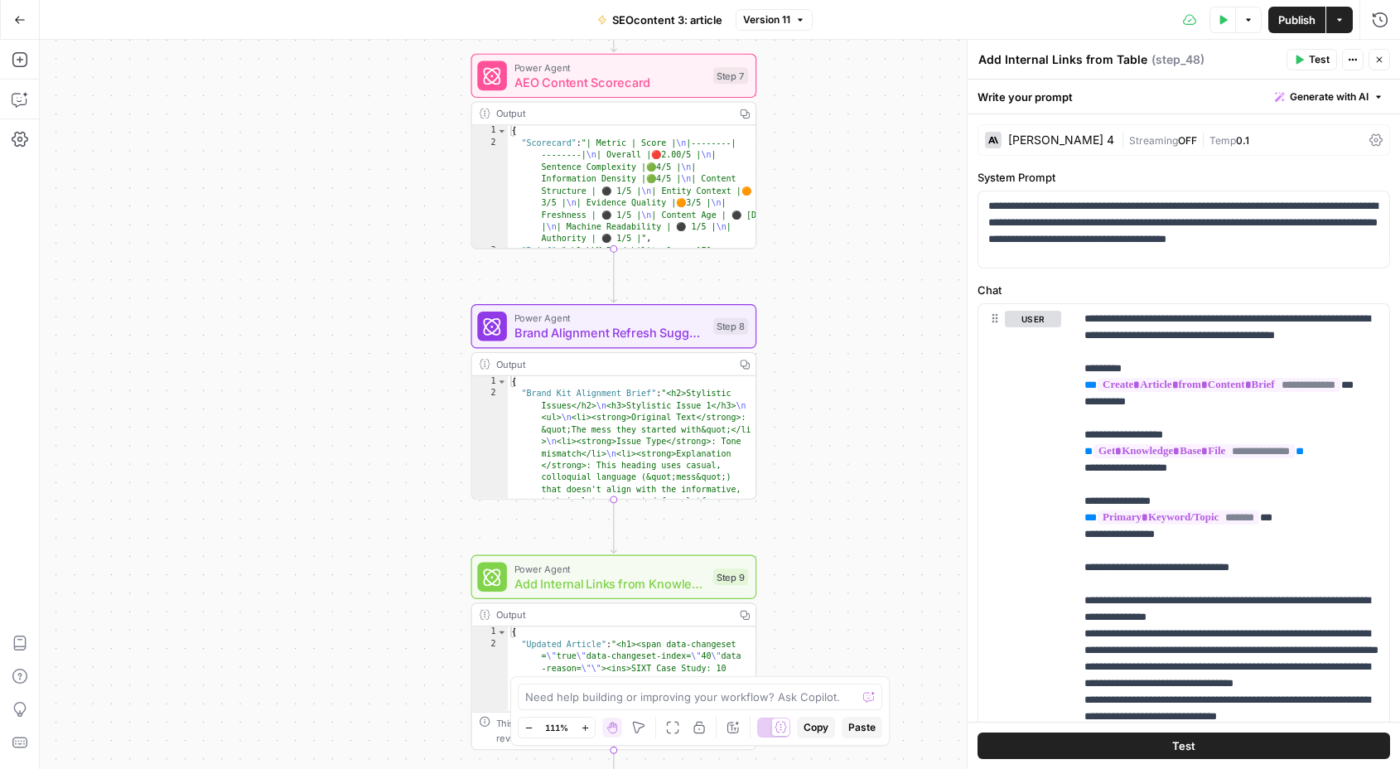
drag, startPoint x: 398, startPoint y: 326, endPoint x: 398, endPoint y: 624, distance: 297.4
click at [398, 624] on div "Workflow Input Settings Inputs Get Knowledge Base File Get Knowledge Base File …" at bounding box center [720, 404] width 1360 height 729
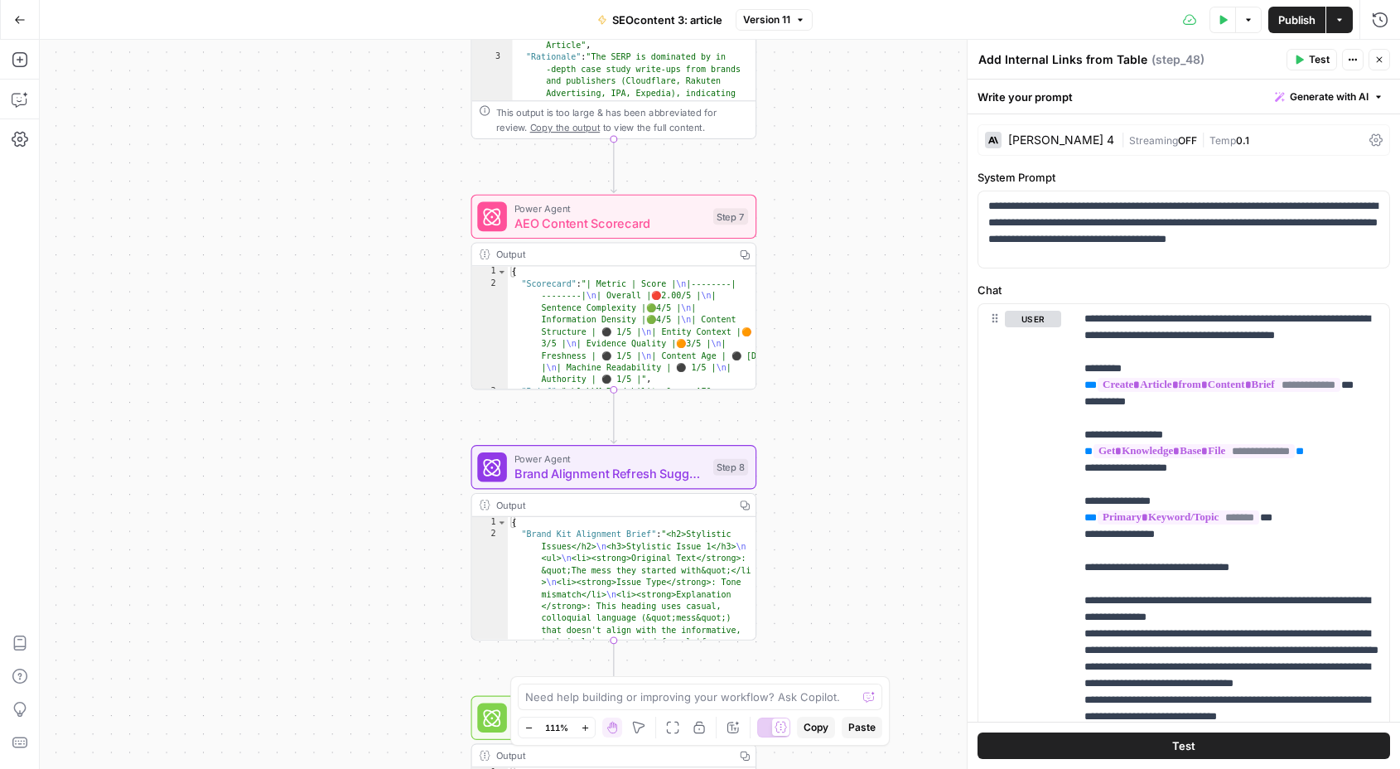
drag, startPoint x: 389, startPoint y: 350, endPoint x: 389, endPoint y: 473, distance: 122.6
click at [389, 473] on div "Workflow Input Settings Inputs Get Knowledge Base File Get Knowledge Base File …" at bounding box center [720, 404] width 1360 height 729
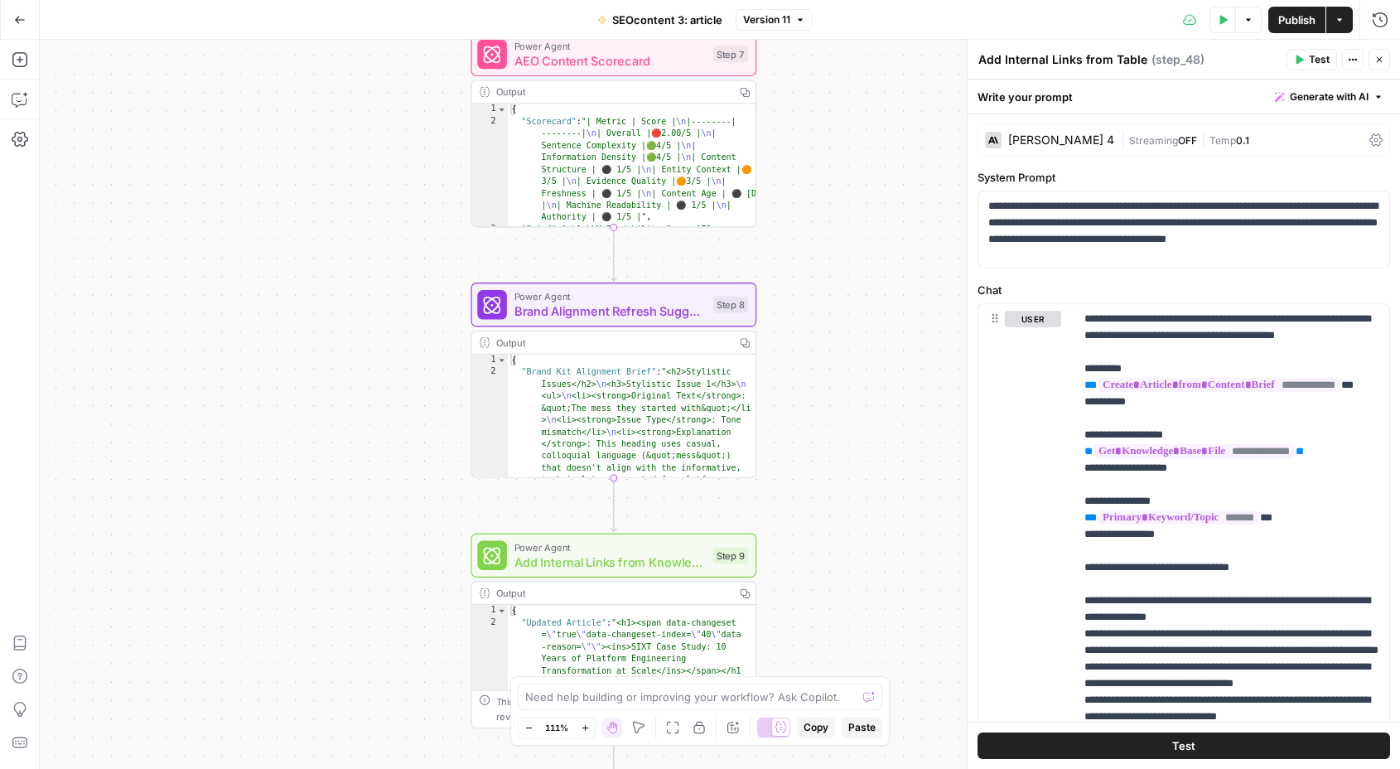
drag, startPoint x: 355, startPoint y: 525, endPoint x: 355, endPoint y: 176, distance: 349.5
click at [355, 176] on div "Workflow Input Settings Inputs Get Knowledge Base File Get Knowledge Base File …" at bounding box center [720, 404] width 1360 height 729
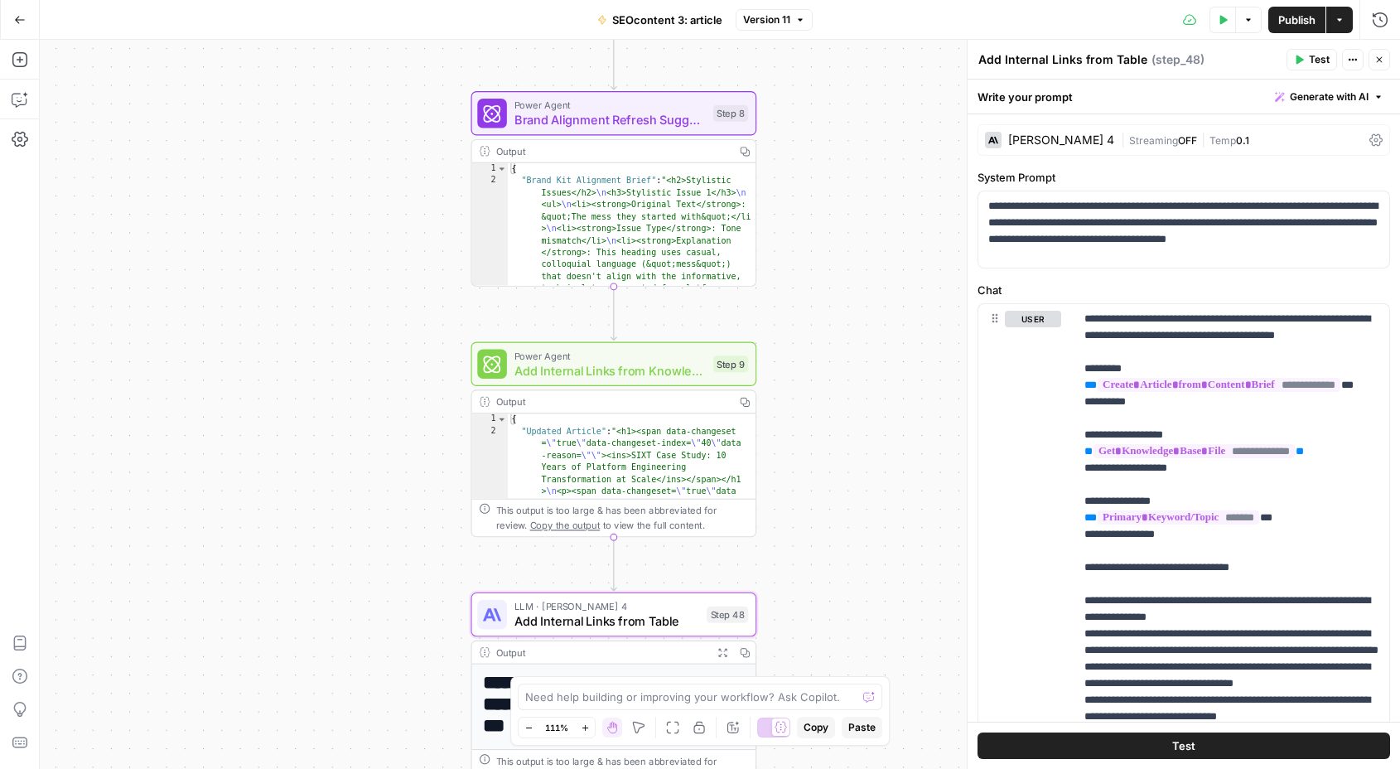
drag, startPoint x: 356, startPoint y: 483, endPoint x: 356, endPoint y: 213, distance: 270.0
click at [356, 213] on div "Workflow Input Settings Inputs Get Knowledge Base File Get Knowledge Base File …" at bounding box center [720, 404] width 1360 height 729
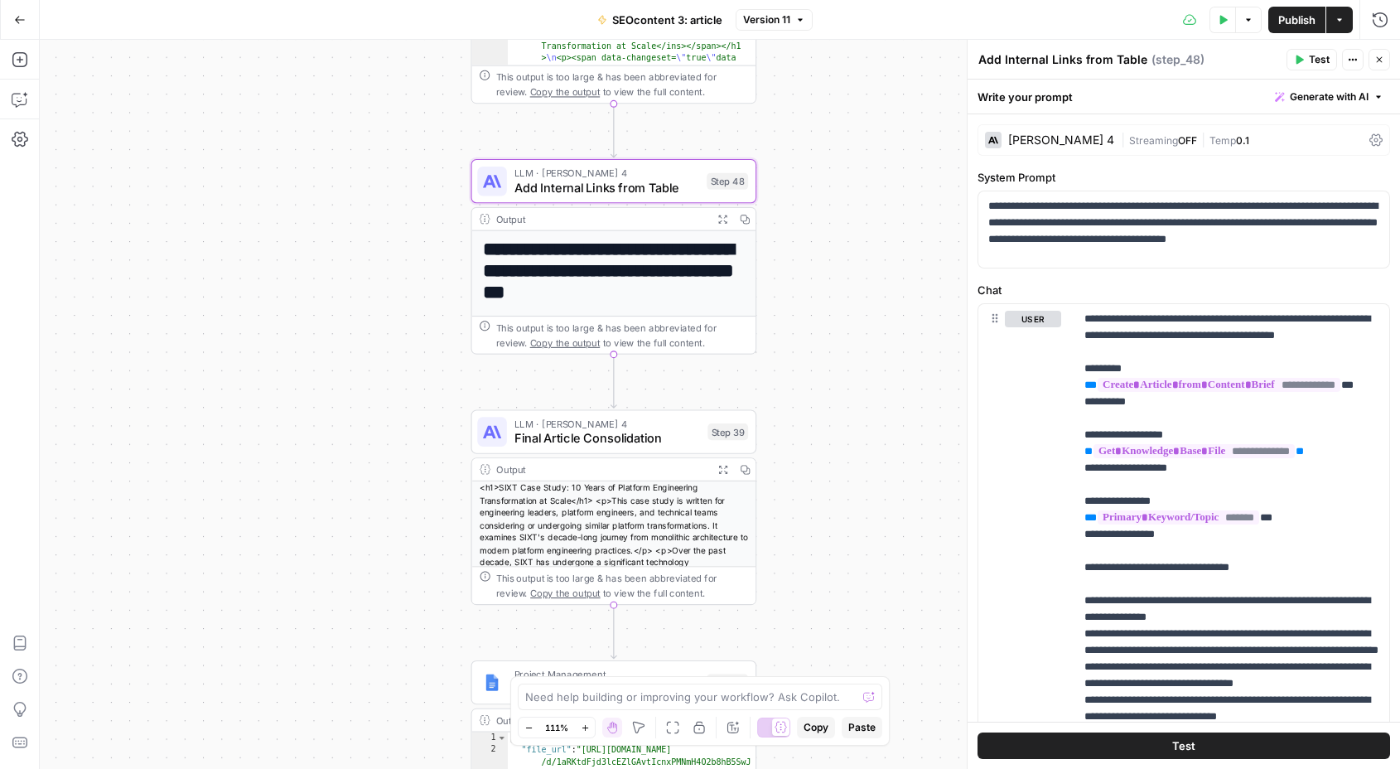
drag, startPoint x: 374, startPoint y: 531, endPoint x: 374, endPoint y: 353, distance: 178.1
click at [374, 353] on div "Workflow Input Settings Inputs Get Knowledge Base File Get Knowledge Base File …" at bounding box center [720, 404] width 1360 height 729
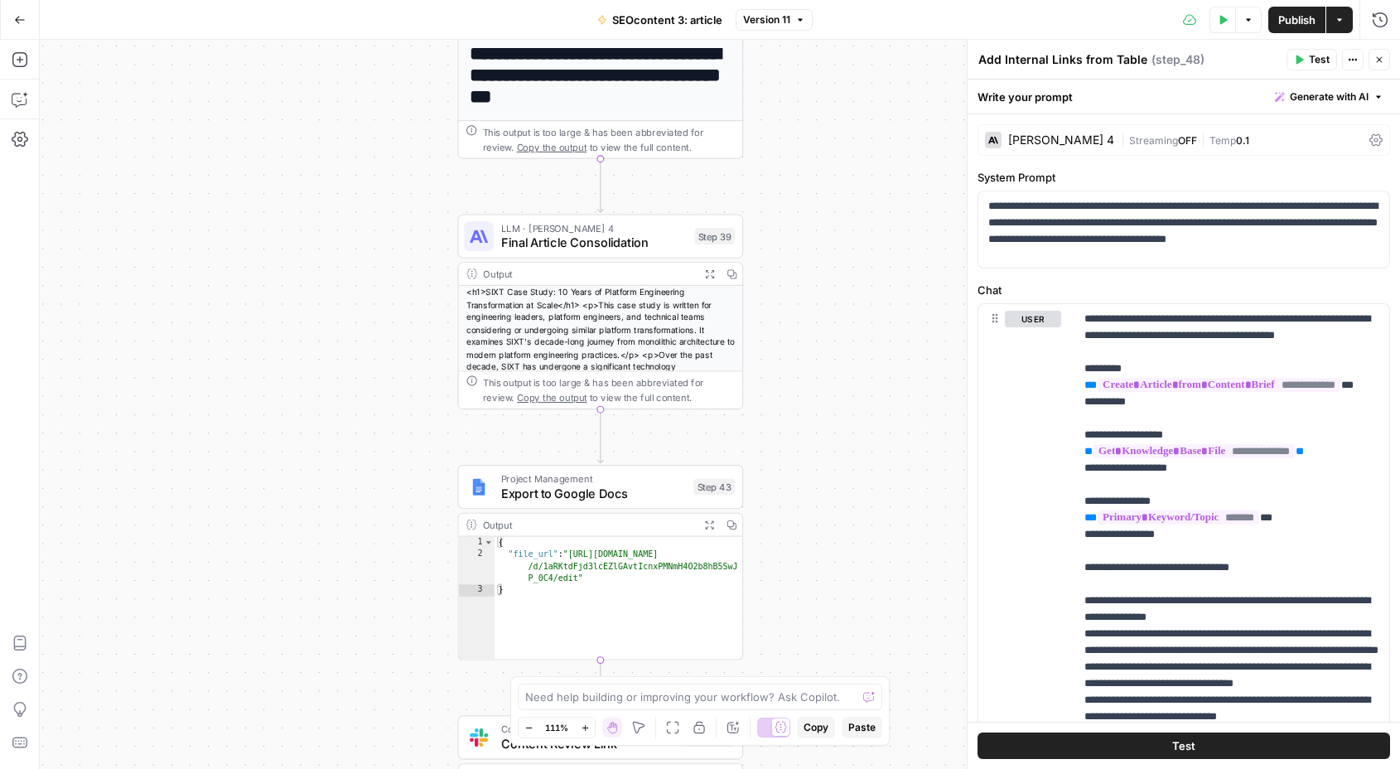
drag, startPoint x: 274, startPoint y: 471, endPoint x: 261, endPoint y: 291, distance: 181.1
click at [261, 291] on div "Workflow Input Settings Inputs Get Knowledge Base File Get Knowledge Base File …" at bounding box center [720, 404] width 1360 height 729
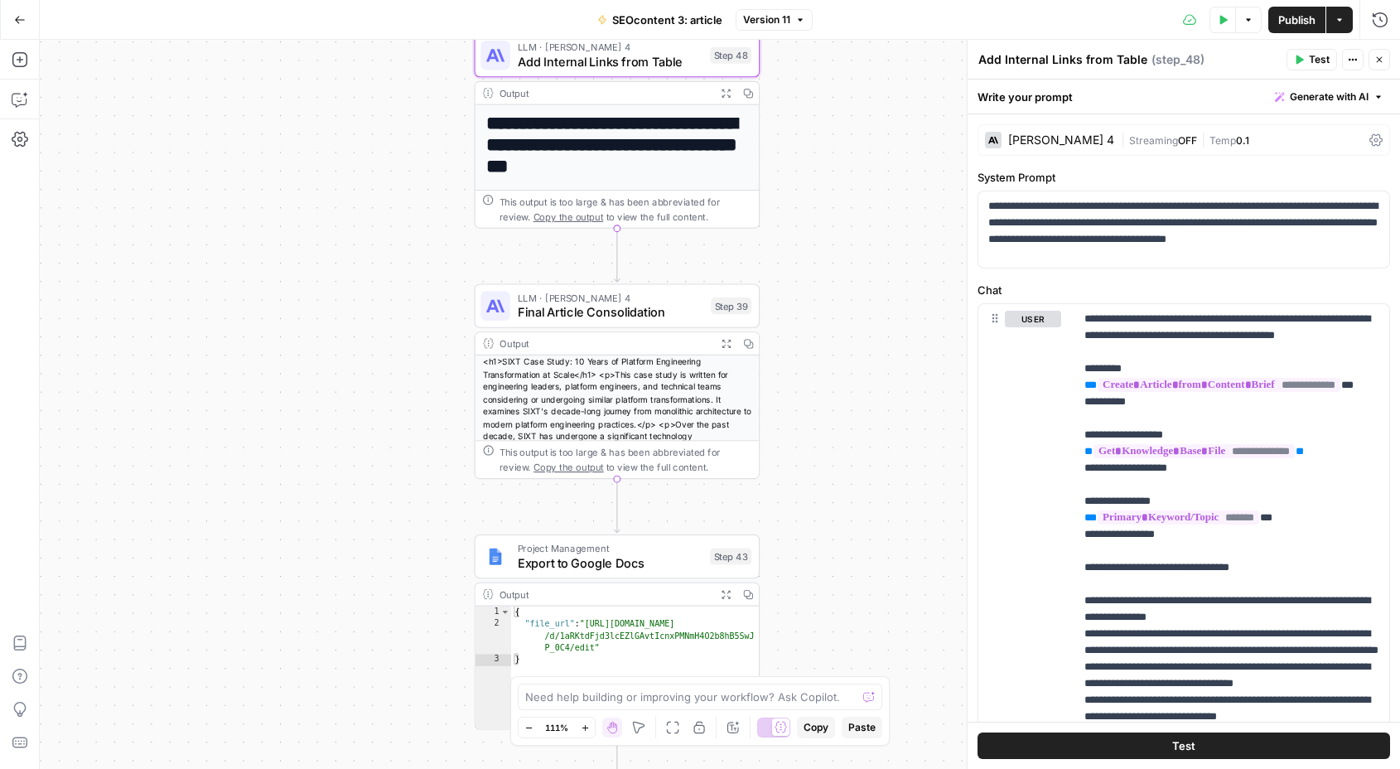
drag, startPoint x: 372, startPoint y: 217, endPoint x: 388, endPoint y: 287, distance: 71.5
click at [388, 287] on div "Workflow Input Settings Inputs Get Knowledge Base File Get Knowledge Base File …" at bounding box center [720, 404] width 1360 height 729
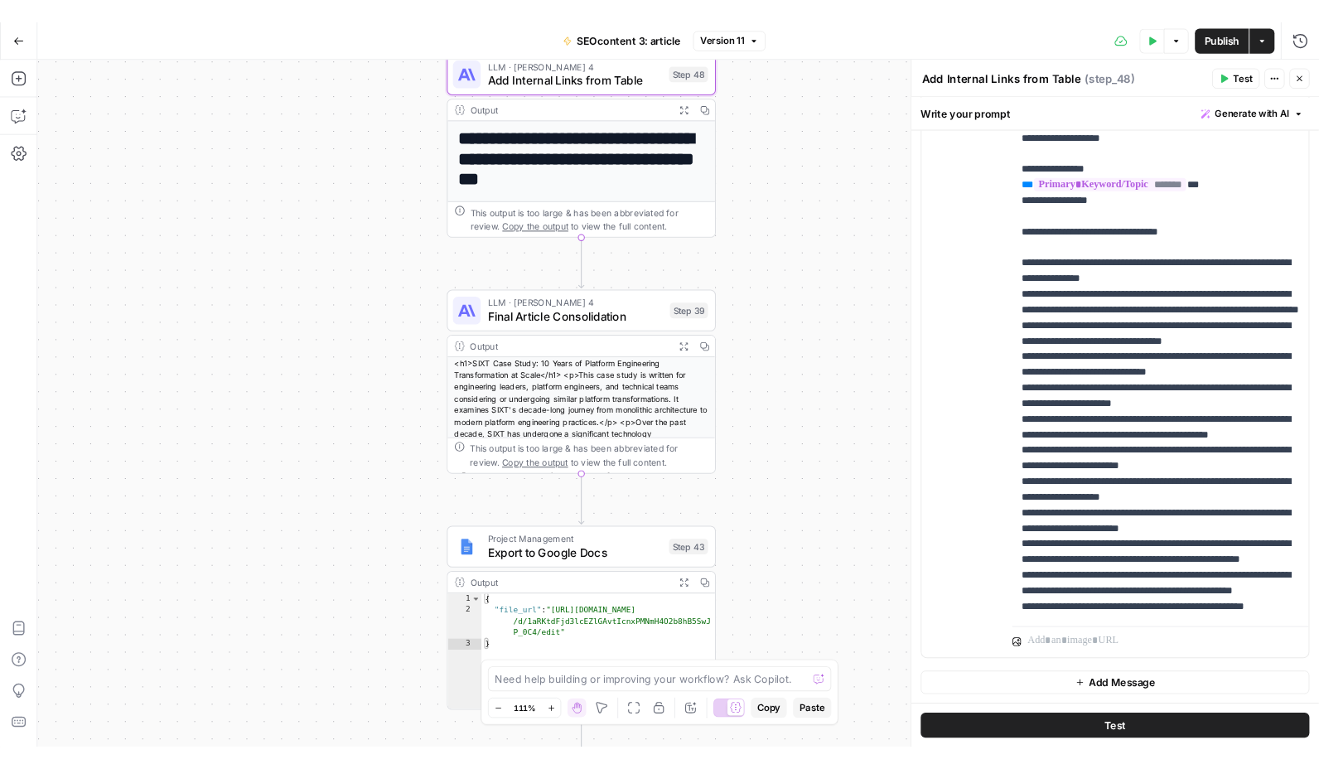
scroll to position [0, 0]
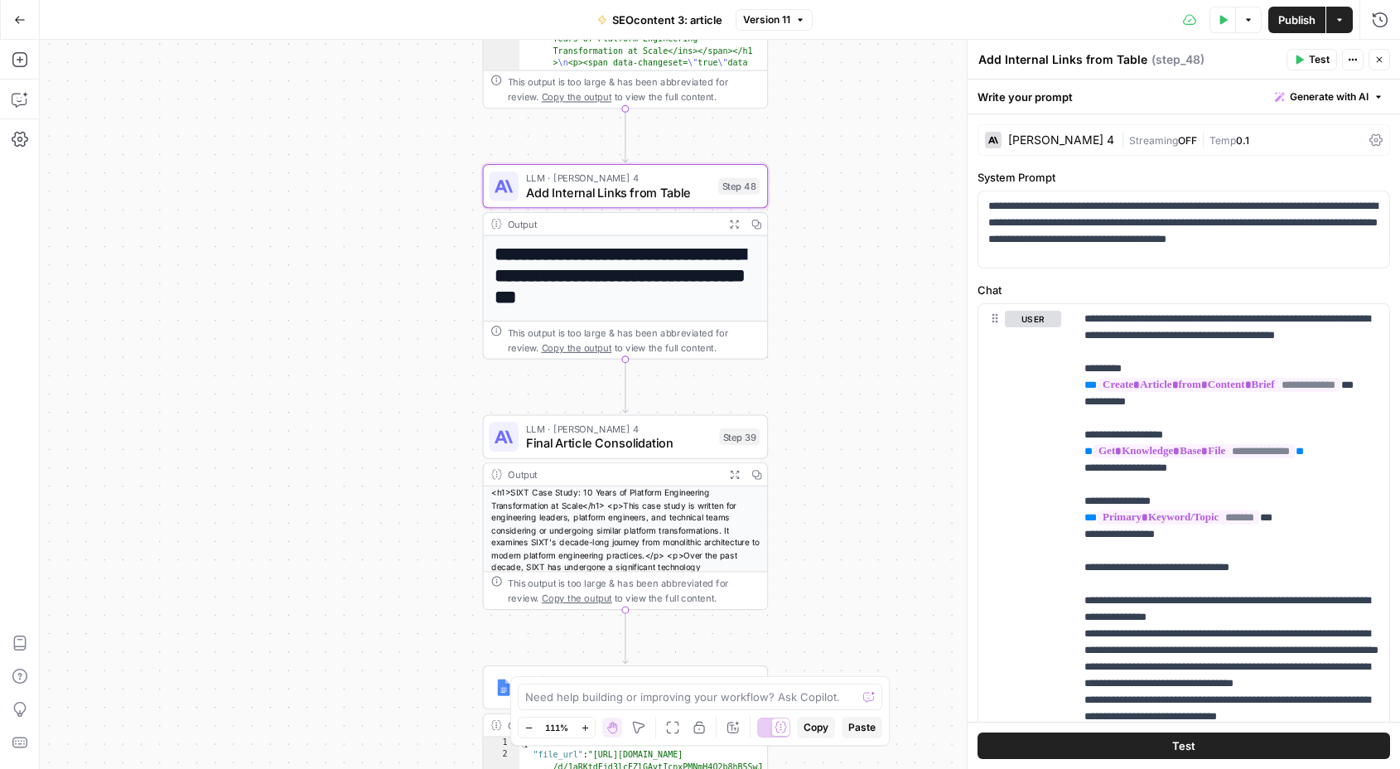
drag, startPoint x: 359, startPoint y: 188, endPoint x: 368, endPoint y: 298, distance: 110.5
click at [368, 298] on div "Workflow Input Settings Inputs Get Knowledge Base File Get Knowledge Base File …" at bounding box center [720, 404] width 1360 height 729
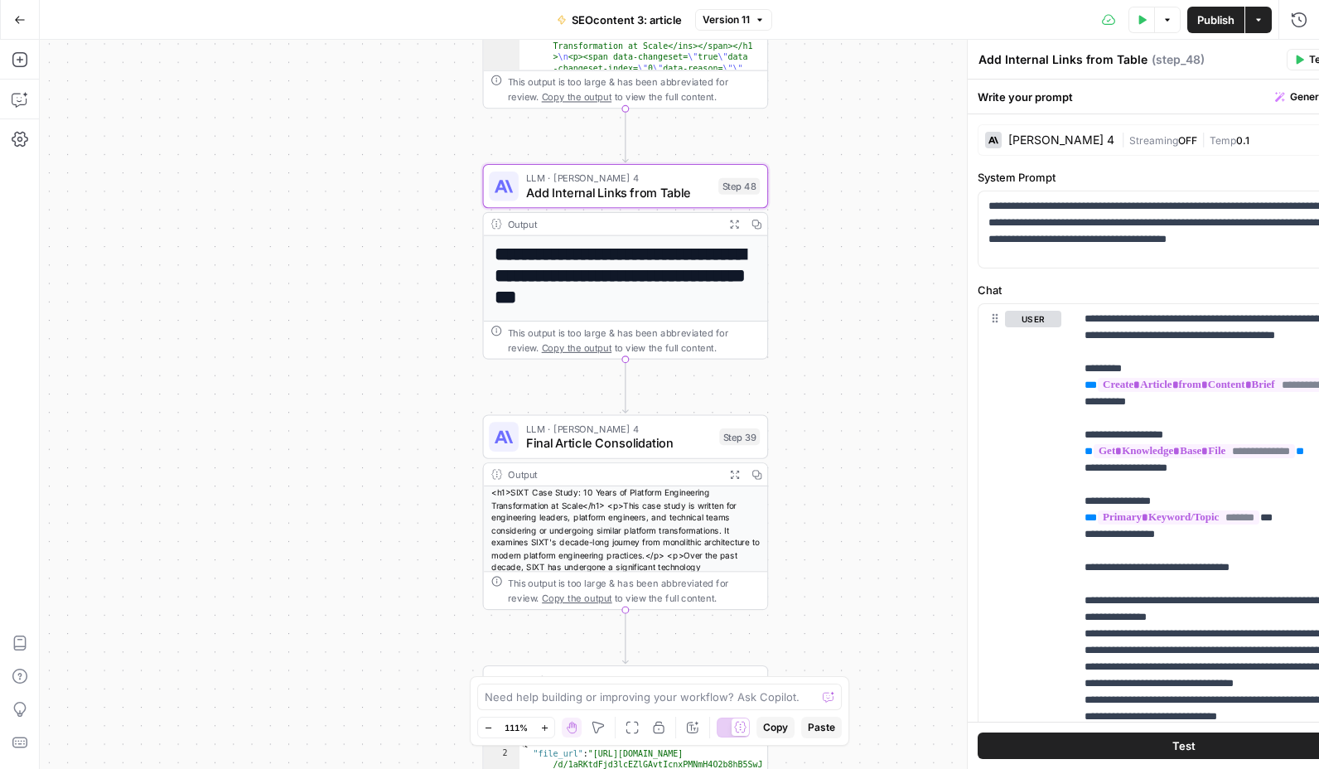
scroll to position [891, 0]
